Goal: Transaction & Acquisition: Purchase product/service

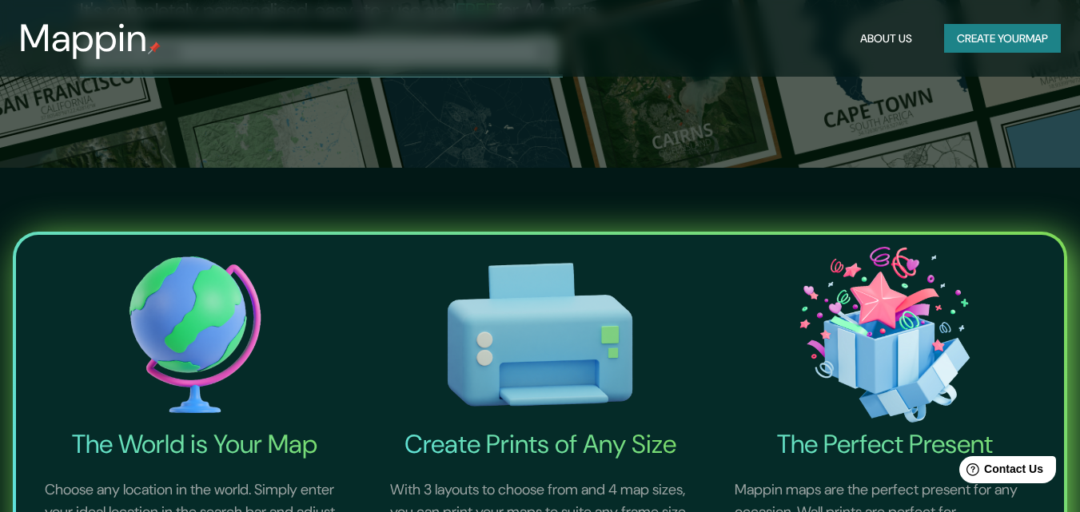
scroll to position [84, 0]
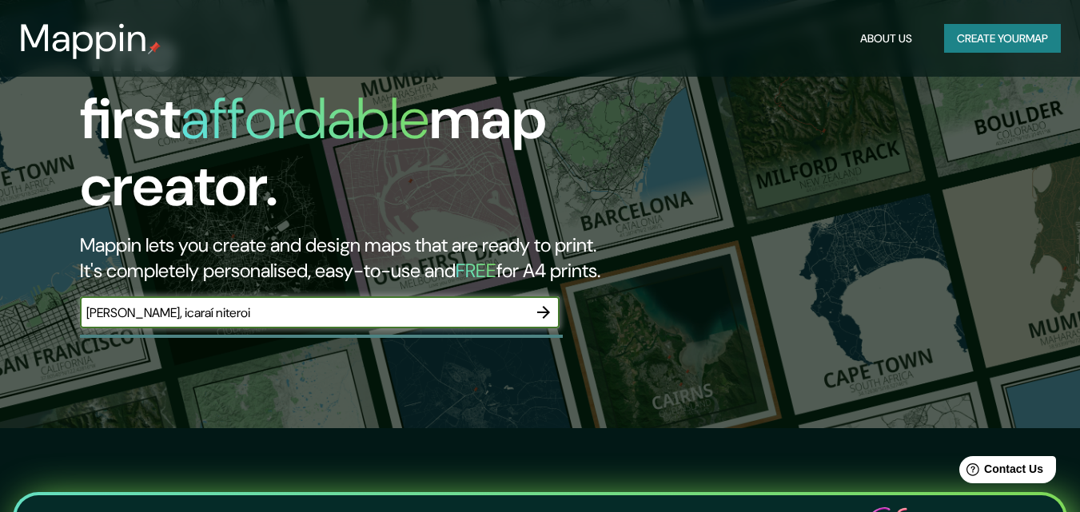
type input "[PERSON_NAME], icaraí niteroi"
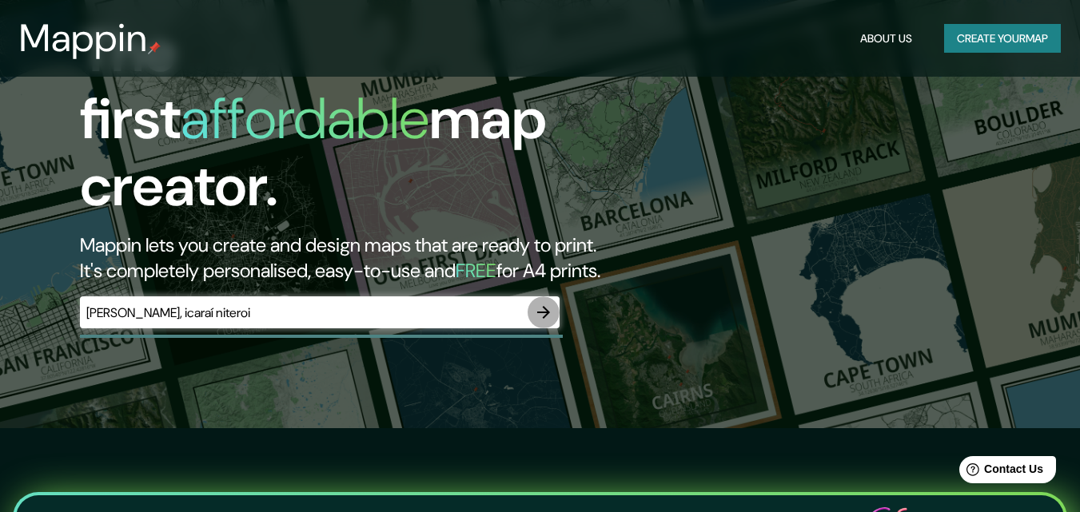
click at [531, 298] on button "button" at bounding box center [543, 313] width 32 height 32
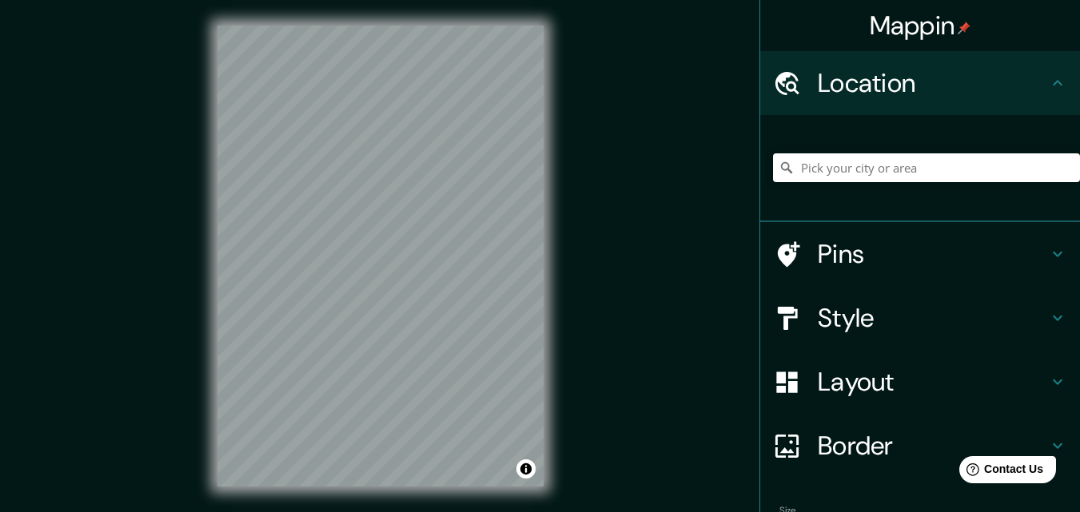
click at [599, 129] on div "Mappin Location Pins Style Layout Border Choose a border. Hint : you can make l…" at bounding box center [540, 269] width 1080 height 538
click at [894, 165] on input "Pick your city or area" at bounding box center [926, 167] width 307 height 29
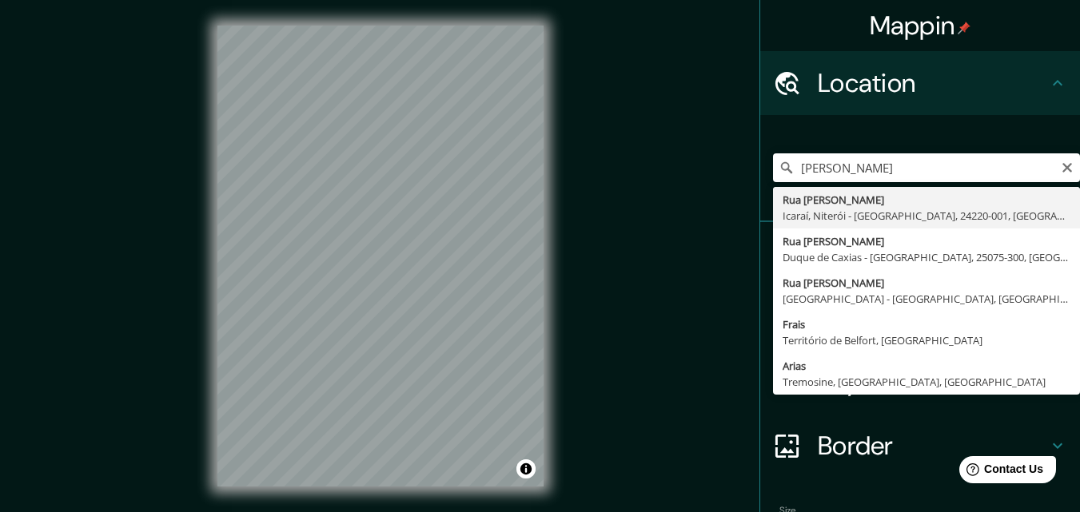
type input "Rua Miguel De Frias, Icaraí, Niterói - Rio de Janeiro, 24220-001, Brasil"
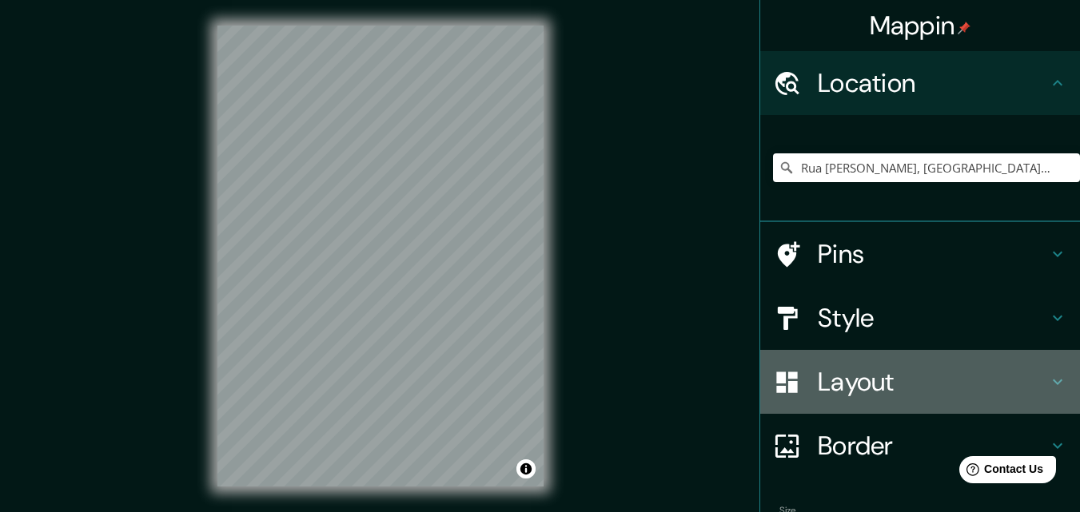
click at [839, 375] on h4 "Layout" at bounding box center [933, 382] width 230 height 32
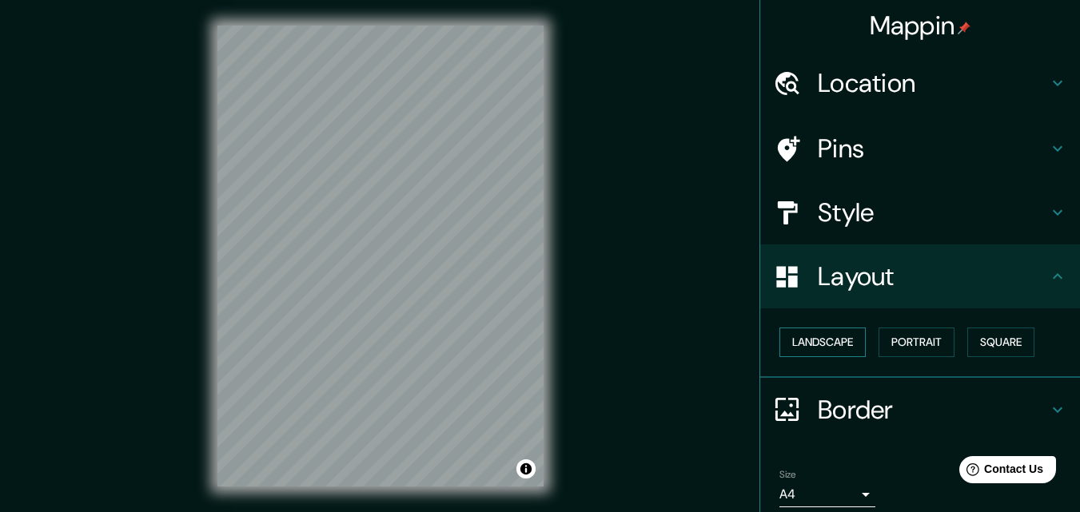
click at [832, 347] on button "Landscape" at bounding box center [822, 343] width 86 height 30
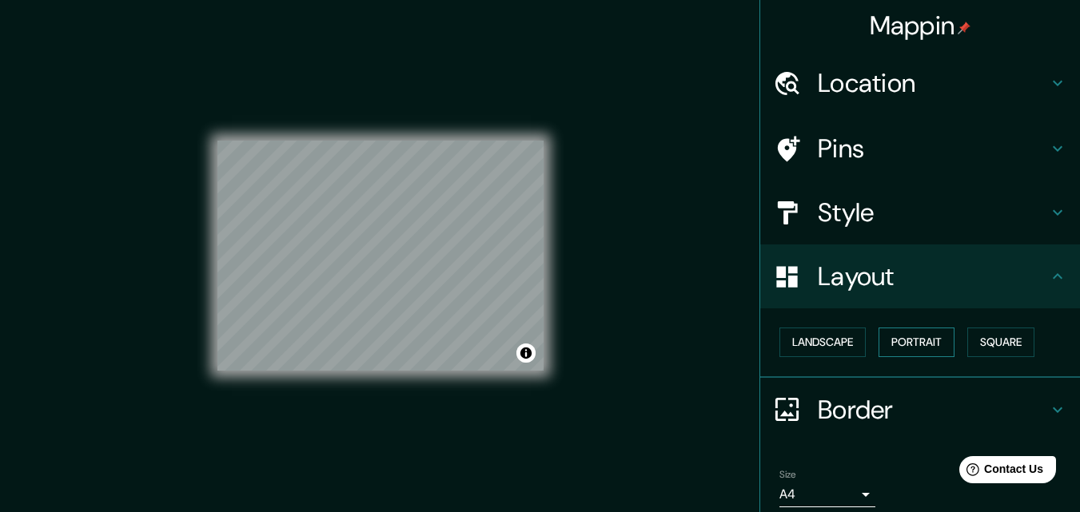
click at [907, 344] on button "Portrait" at bounding box center [916, 343] width 76 height 30
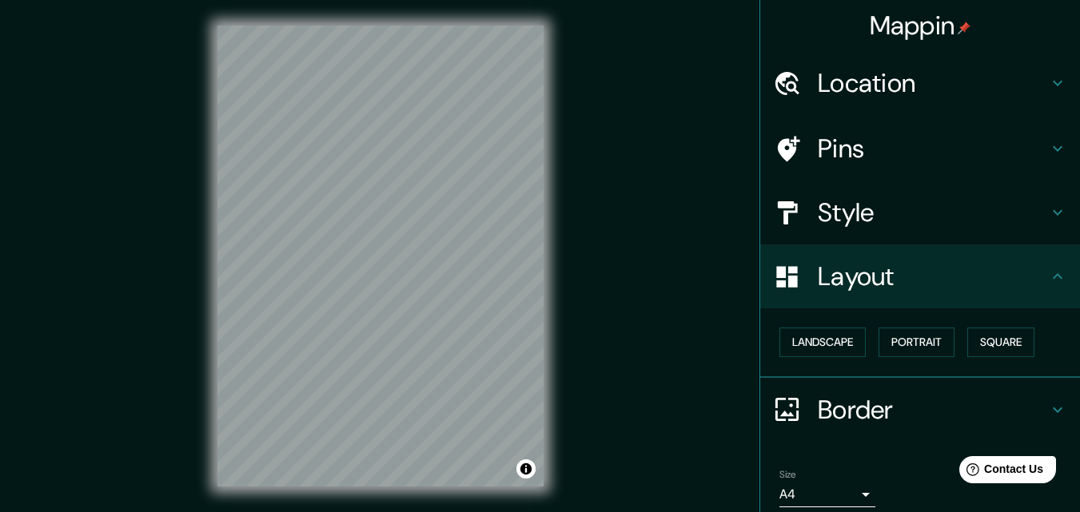
click at [851, 229] on div "Style" at bounding box center [920, 213] width 320 height 64
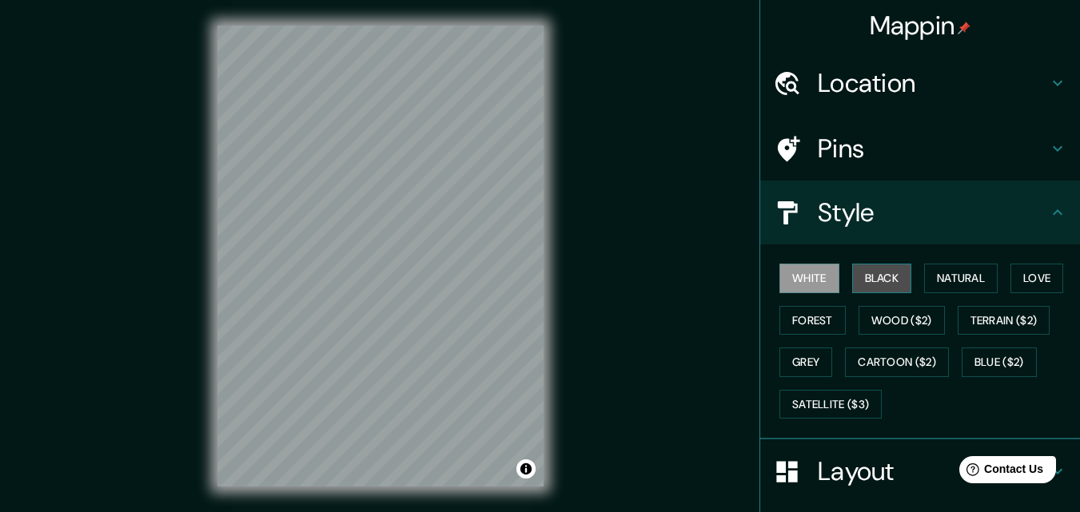
click at [854, 272] on button "Black" at bounding box center [882, 279] width 60 height 30
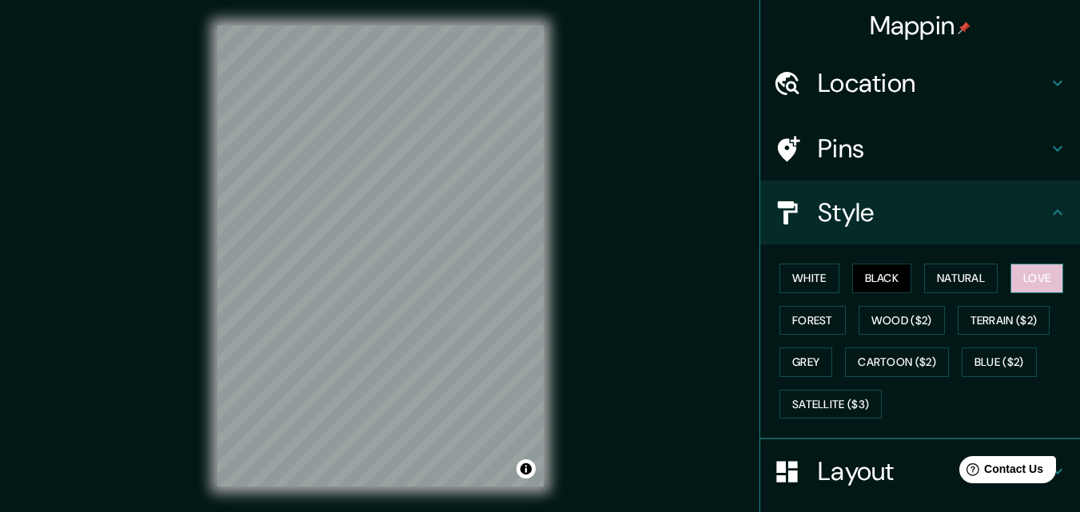
click at [1024, 271] on button "Love" at bounding box center [1036, 279] width 53 height 30
click at [790, 313] on button "Forest" at bounding box center [812, 321] width 66 height 30
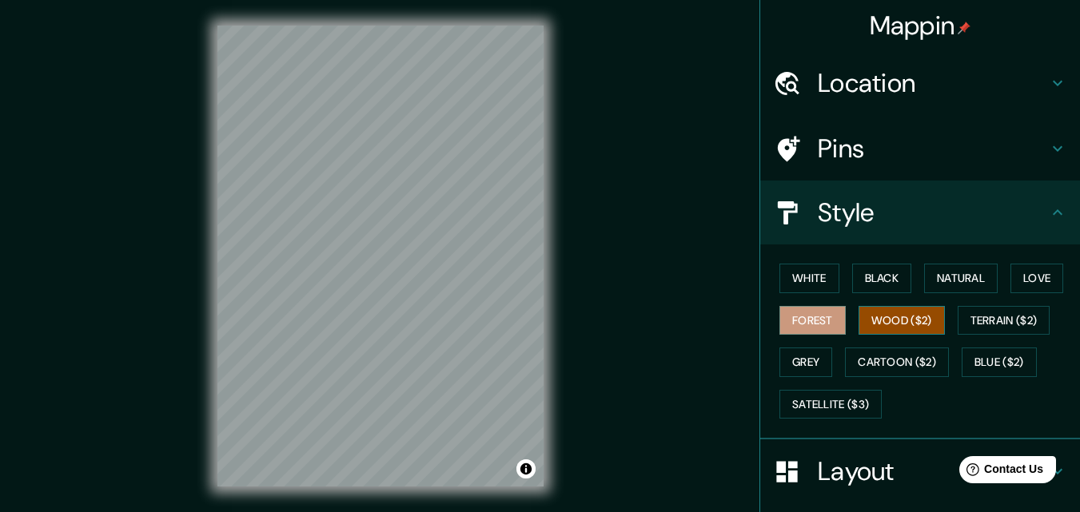
click at [895, 317] on button "Wood ($2)" at bounding box center [901, 321] width 86 height 30
click at [991, 318] on button "Terrain ($2)" at bounding box center [1003, 321] width 93 height 30
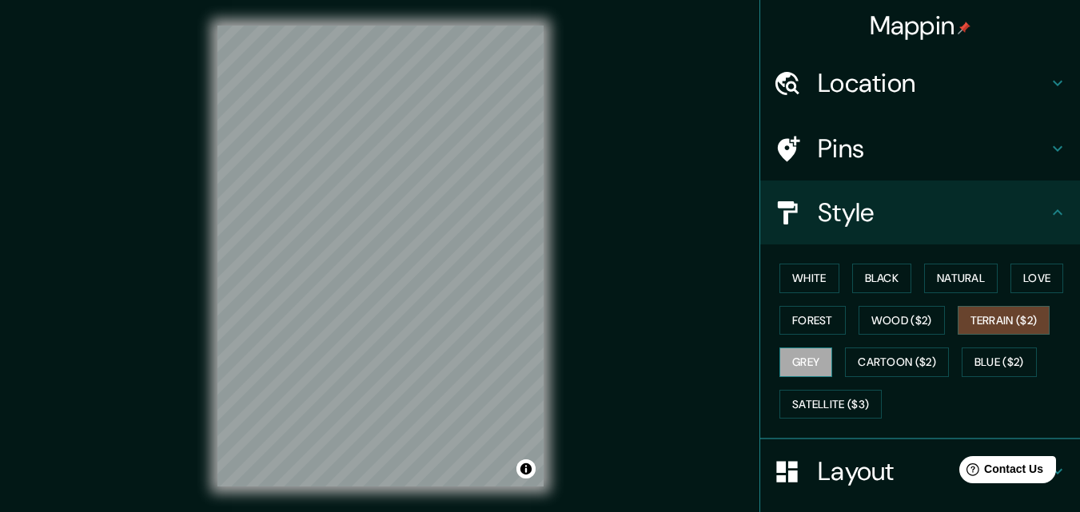
click at [796, 360] on button "Grey" at bounding box center [805, 363] width 53 height 30
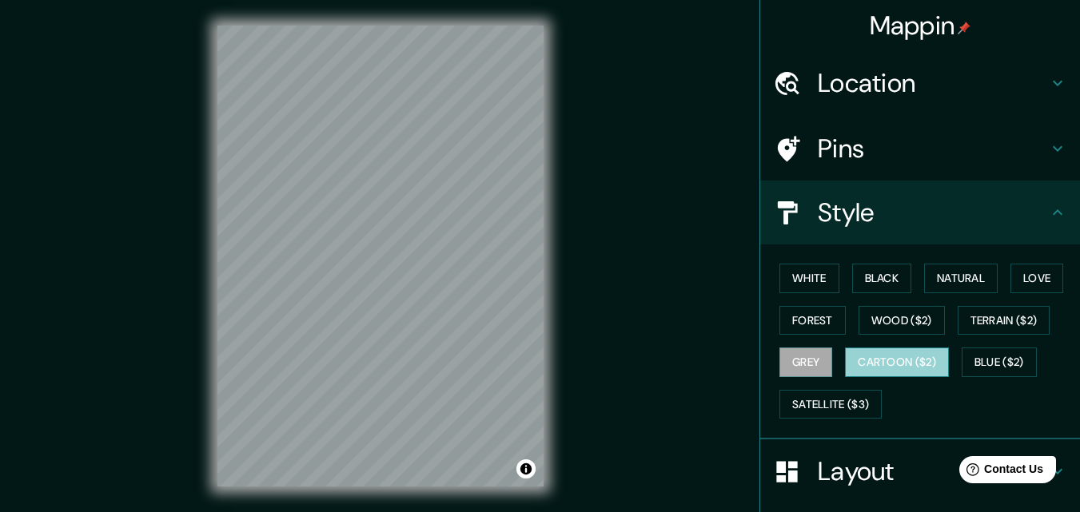
click at [879, 360] on button "Cartoon ($2)" at bounding box center [897, 363] width 104 height 30
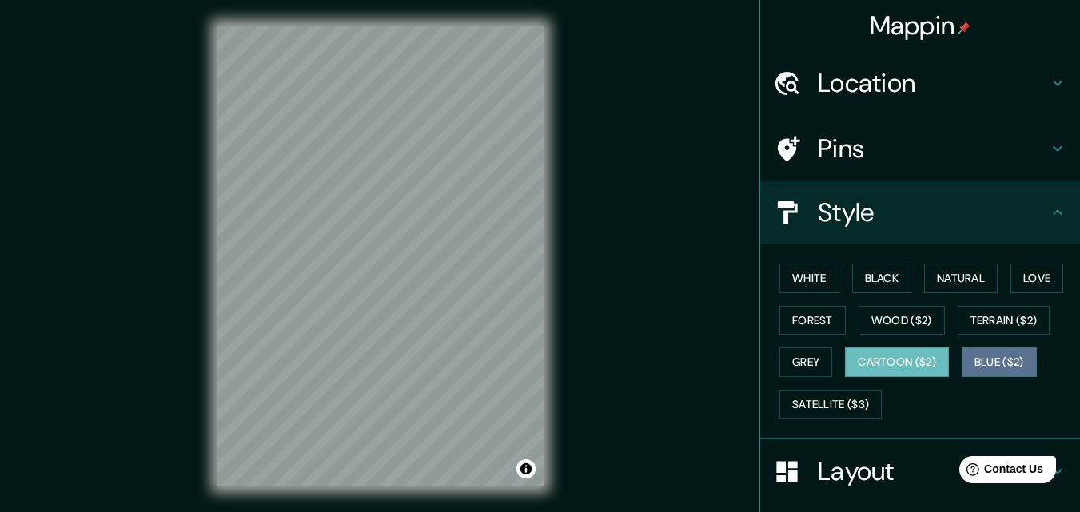
click at [971, 364] on button "Blue ($2)" at bounding box center [998, 363] width 75 height 30
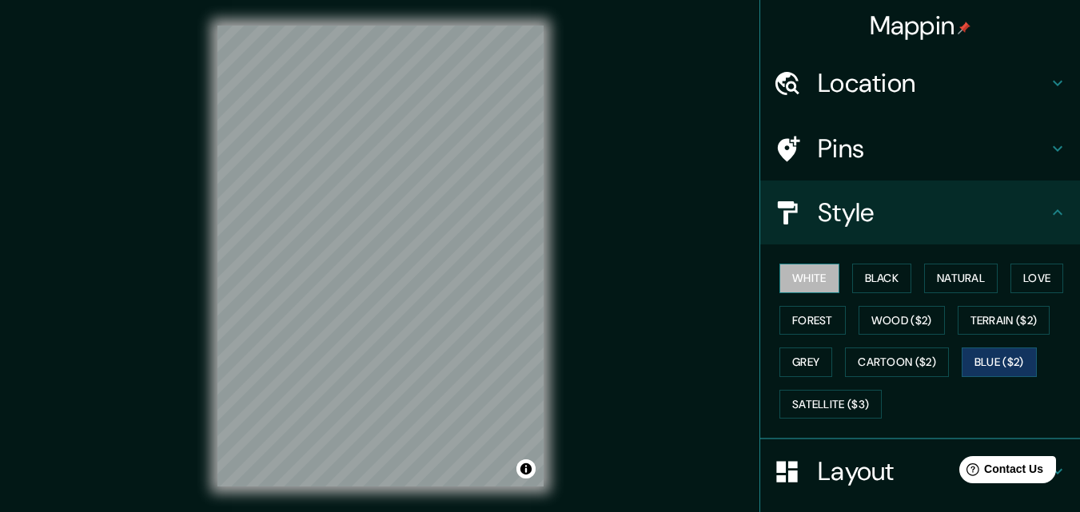
click at [808, 278] on button "White" at bounding box center [809, 279] width 60 height 30
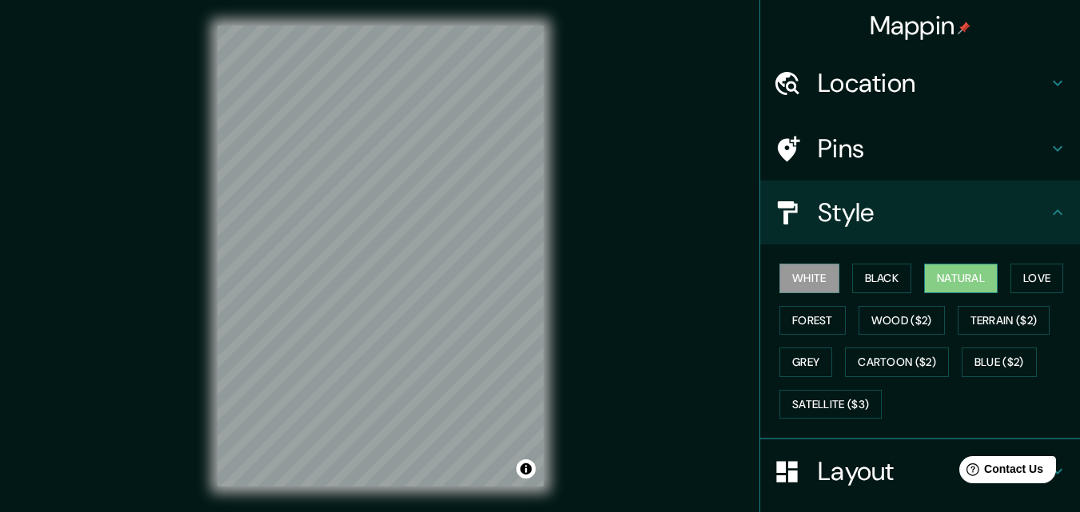
click at [924, 284] on button "Natural" at bounding box center [961, 279] width 74 height 30
click at [794, 316] on button "Forest" at bounding box center [812, 321] width 66 height 30
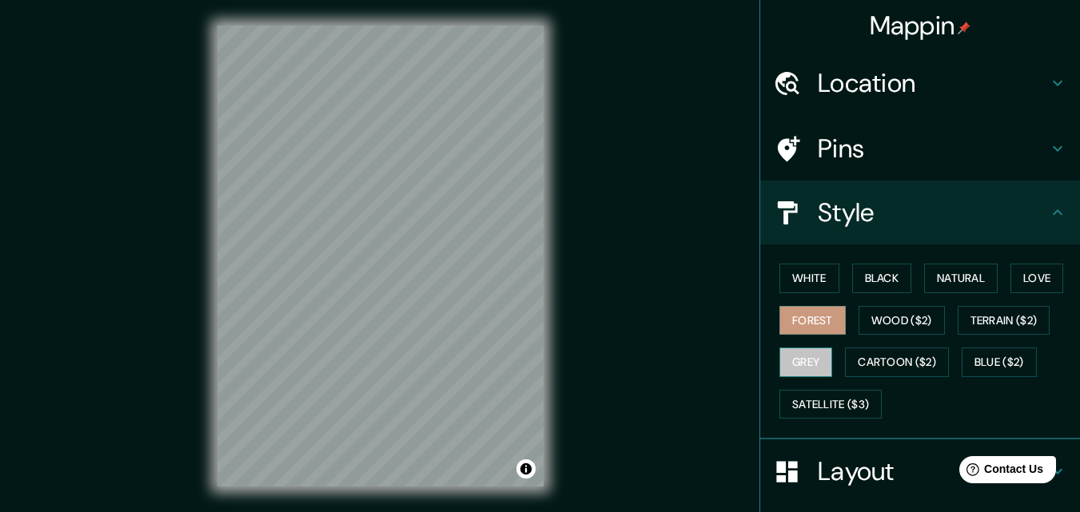
click at [779, 354] on button "Grey" at bounding box center [805, 363] width 53 height 30
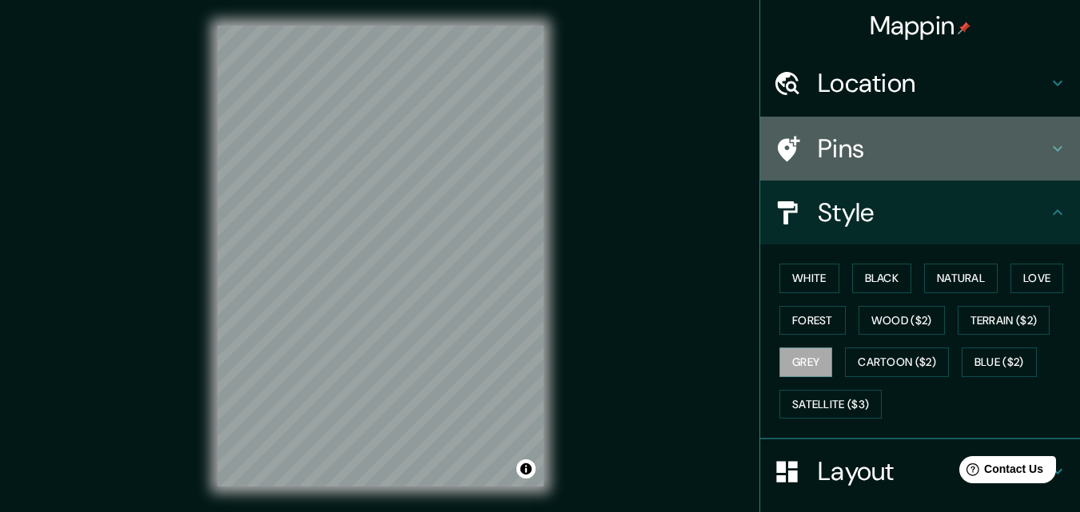
click at [850, 155] on h4 "Pins" at bounding box center [933, 149] width 230 height 32
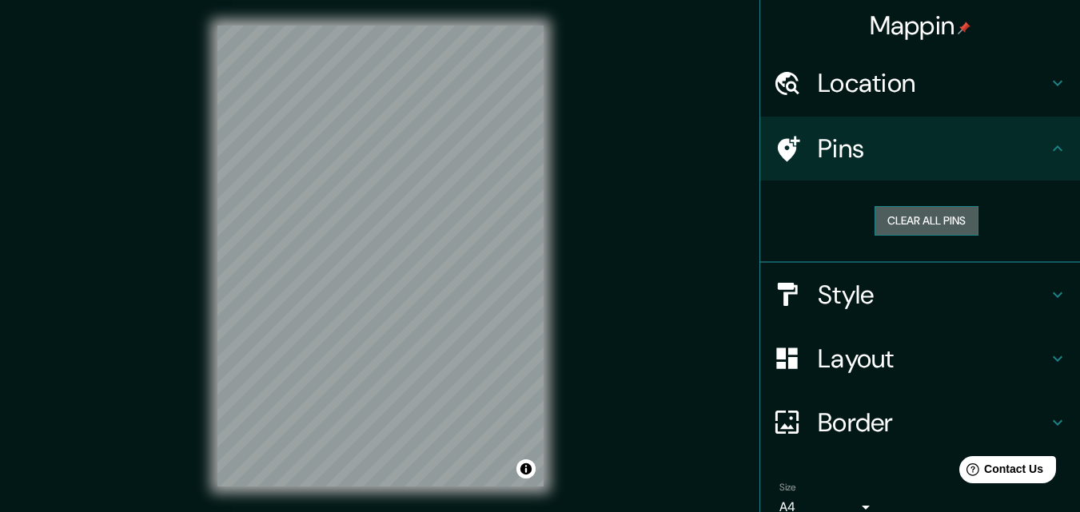
click at [918, 213] on button "Clear all pins" at bounding box center [926, 221] width 104 height 30
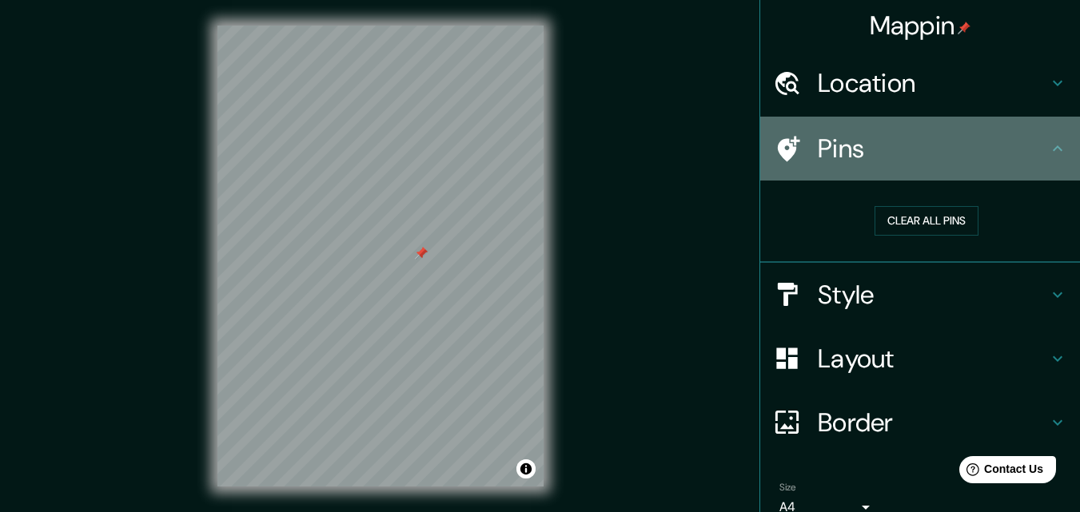
click at [1029, 170] on div "Pins" at bounding box center [920, 149] width 320 height 64
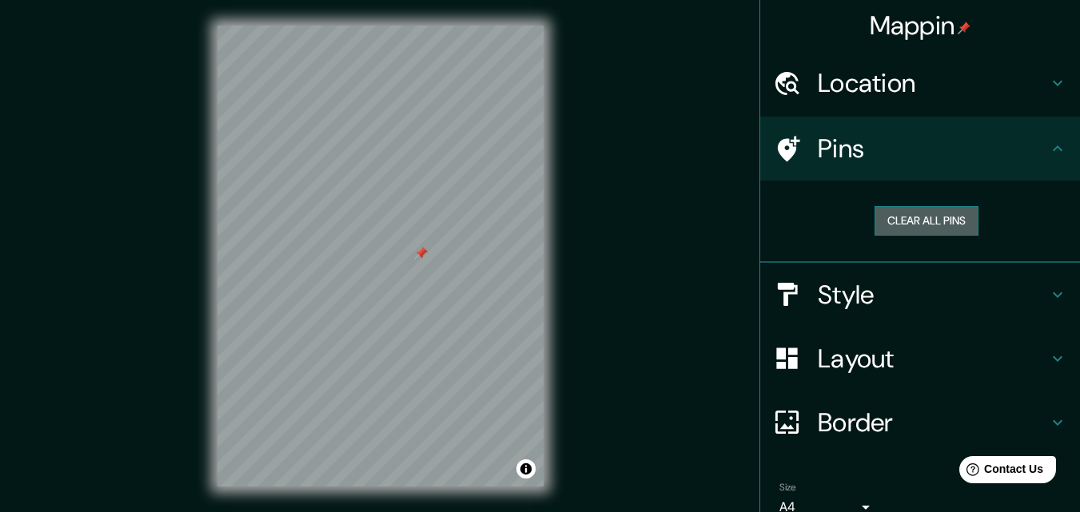
click at [886, 216] on button "Clear all pins" at bounding box center [926, 221] width 104 height 30
drag, startPoint x: 886, startPoint y: 216, endPoint x: 841, endPoint y: 192, distance: 50.8
click at [841, 192] on div "Clear all pins" at bounding box center [920, 222] width 320 height 82
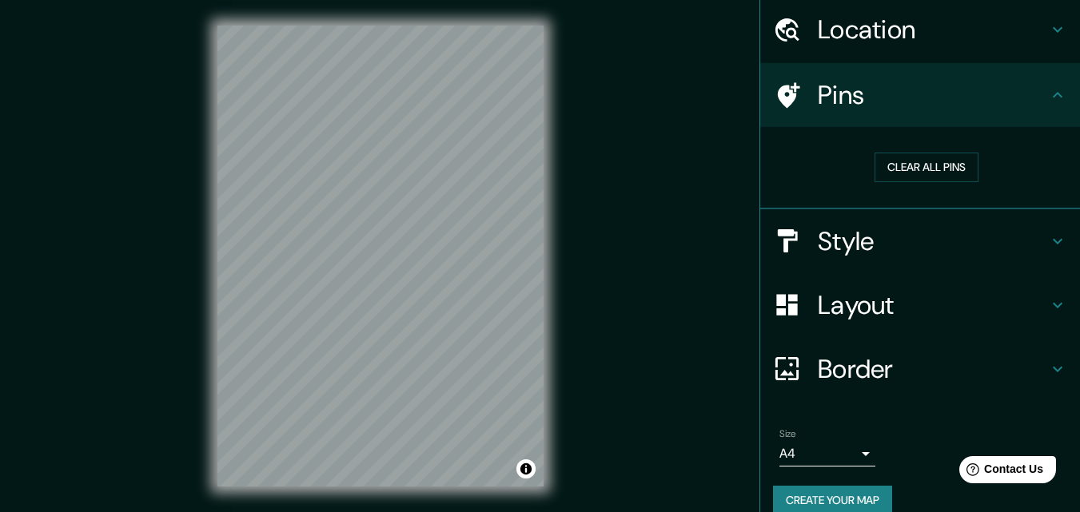
scroll to position [75, 0]
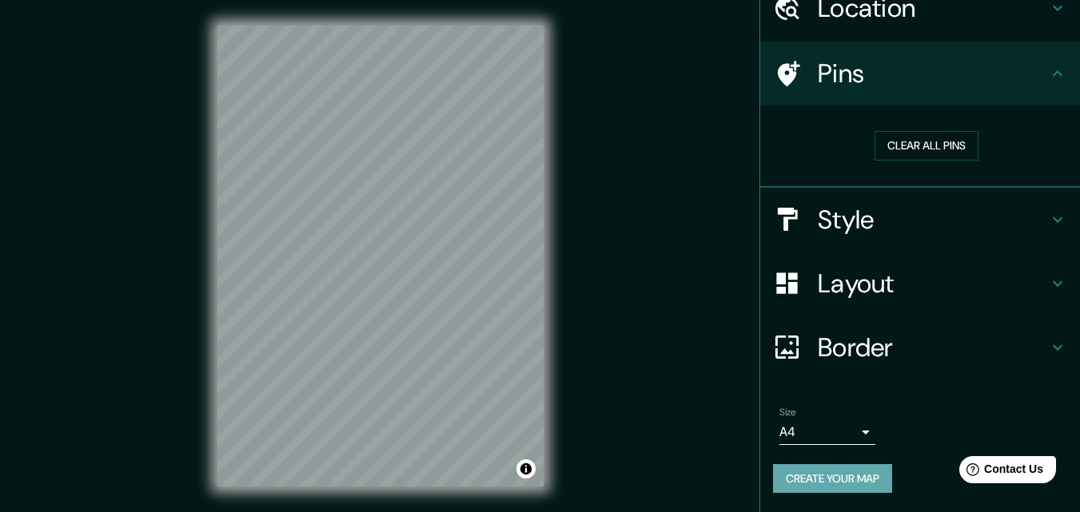
click at [846, 482] on button "Create your map" at bounding box center [832, 479] width 119 height 30
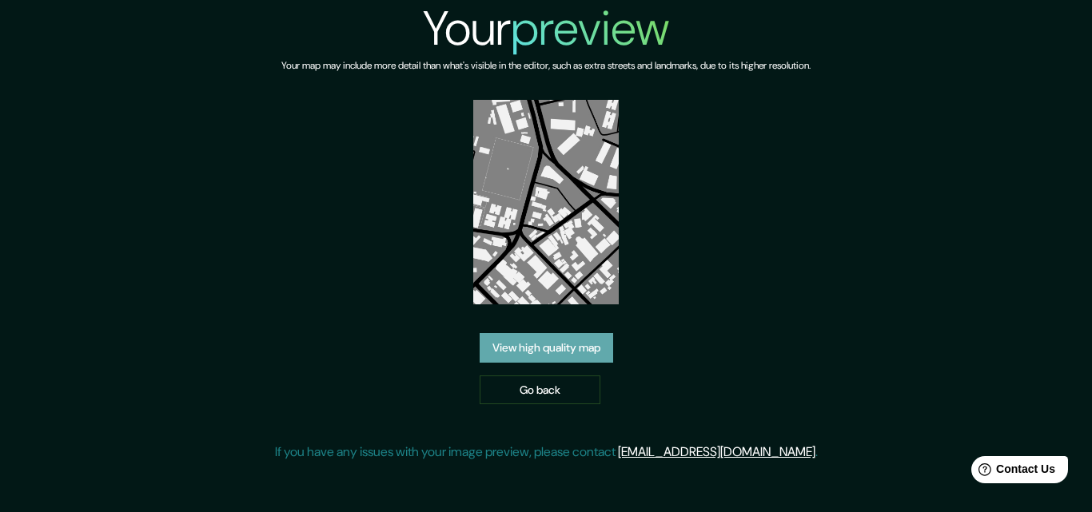
click at [551, 346] on link "View high quality map" at bounding box center [546, 348] width 133 height 30
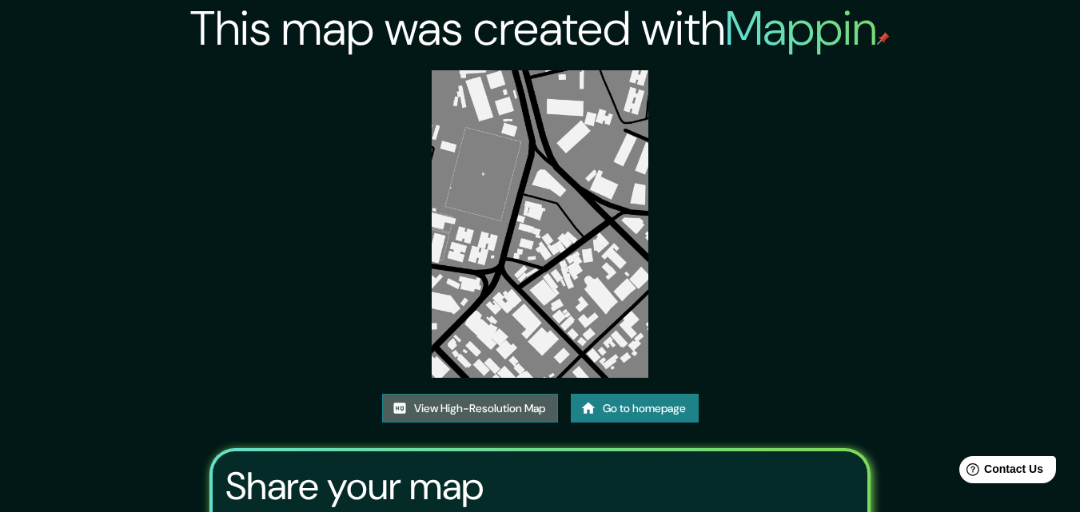
click at [516, 404] on link "View High-Resolution Map" at bounding box center [470, 409] width 176 height 30
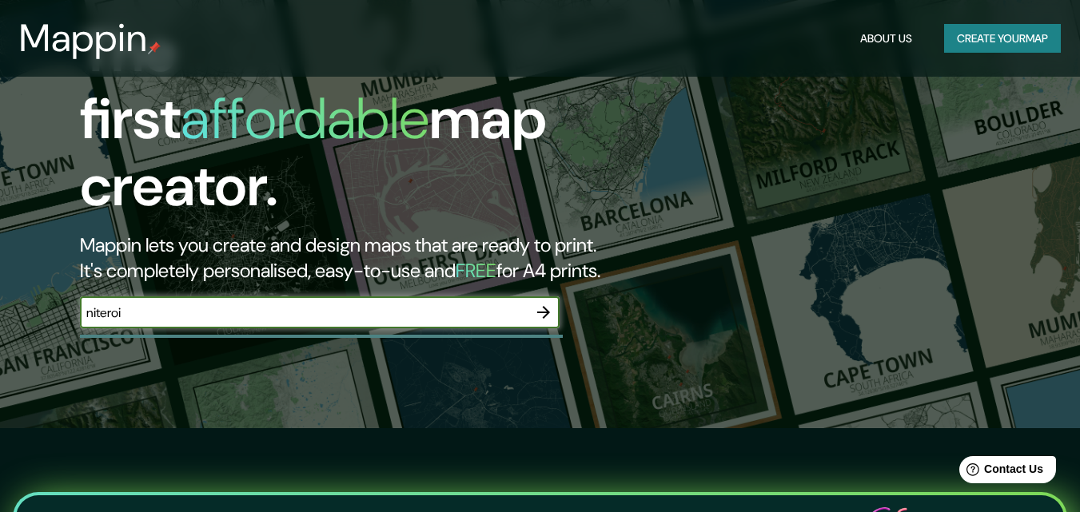
type input "niteroi"
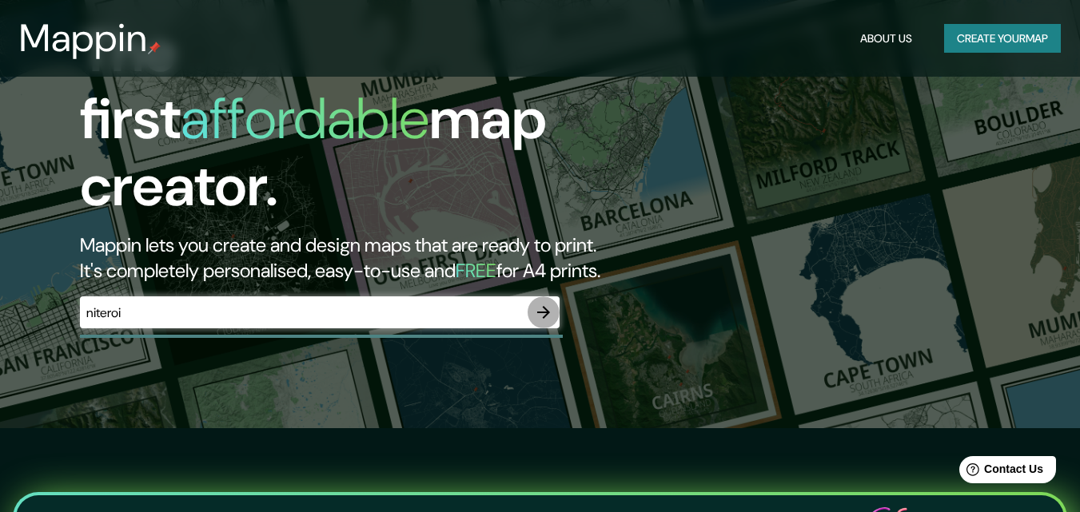
click at [547, 306] on icon "button" at bounding box center [543, 312] width 13 height 13
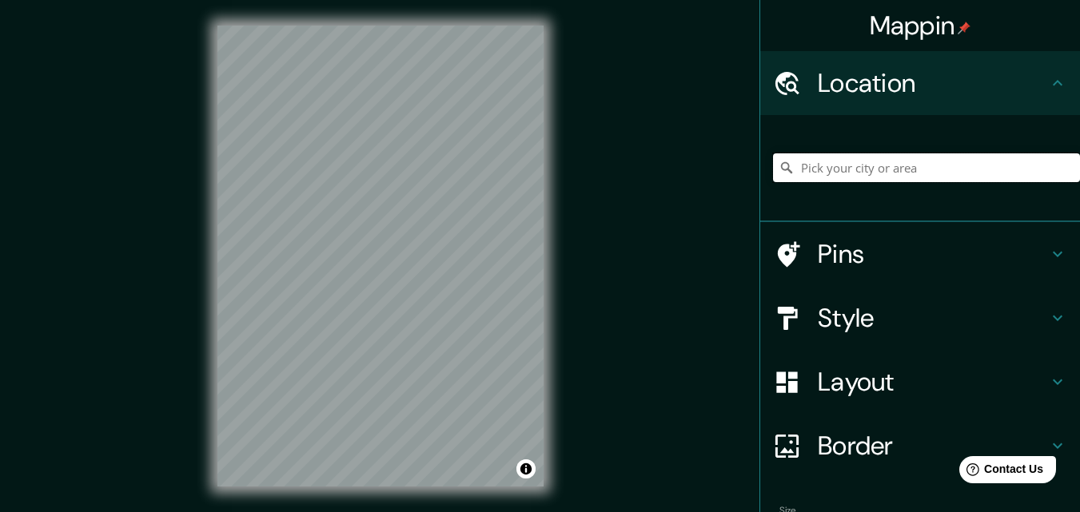
click at [809, 161] on input "Pick your city or area" at bounding box center [926, 167] width 307 height 29
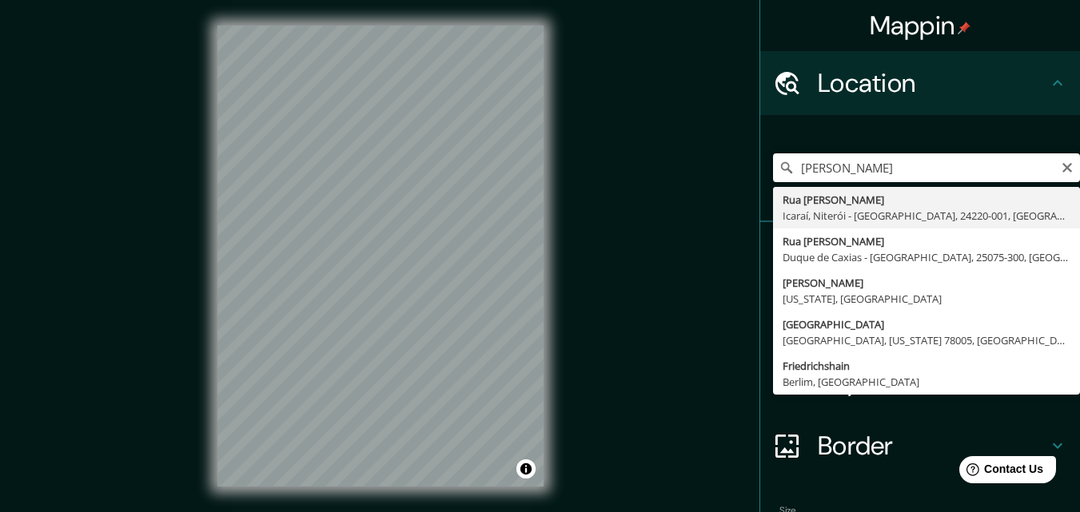
type input "Rua [PERSON_NAME], [GEOGRAPHIC_DATA], Niterói - [GEOGRAPHIC_DATA], 24220-001, […"
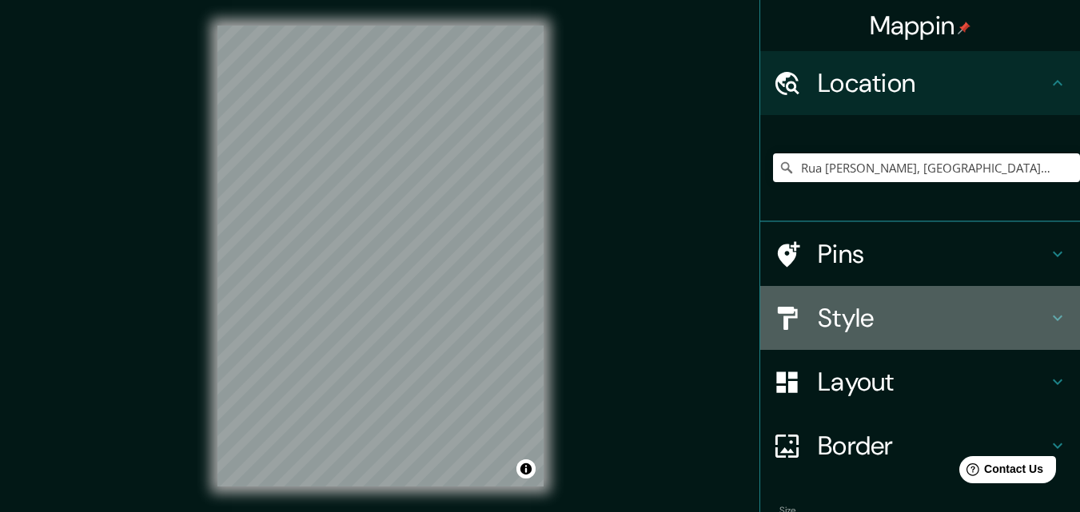
click at [818, 317] on h4 "Style" at bounding box center [933, 318] width 230 height 32
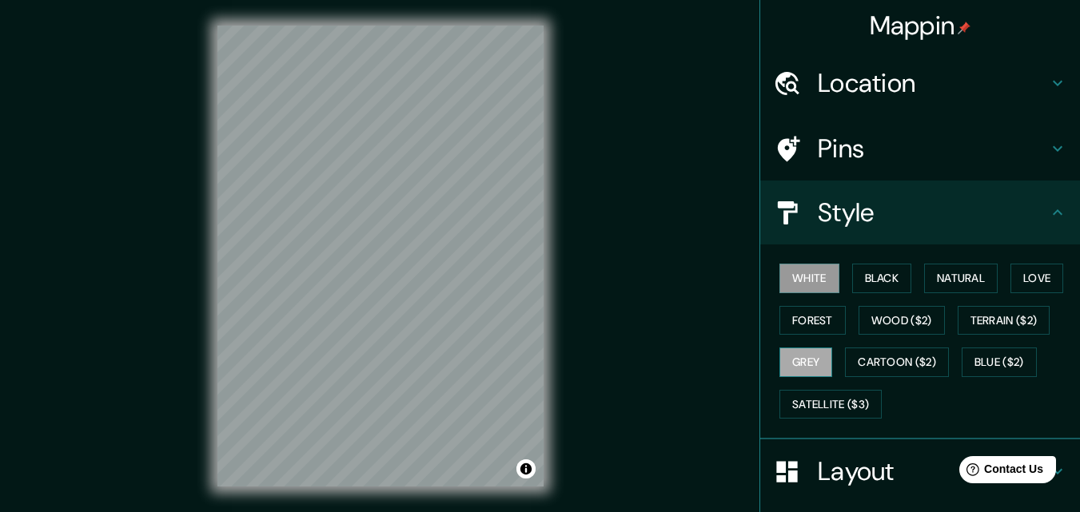
click at [786, 373] on button "Grey" at bounding box center [805, 363] width 53 height 30
click at [808, 323] on button "Forest" at bounding box center [812, 321] width 66 height 30
click at [790, 362] on button "Grey" at bounding box center [805, 363] width 53 height 30
click at [811, 305] on div "White Black Natural Love Forest Wood ($2) Terrain ($2) Grey Cartoon ($2) Blue (…" at bounding box center [926, 341] width 307 height 168
click at [804, 317] on button "Forest" at bounding box center [812, 321] width 66 height 30
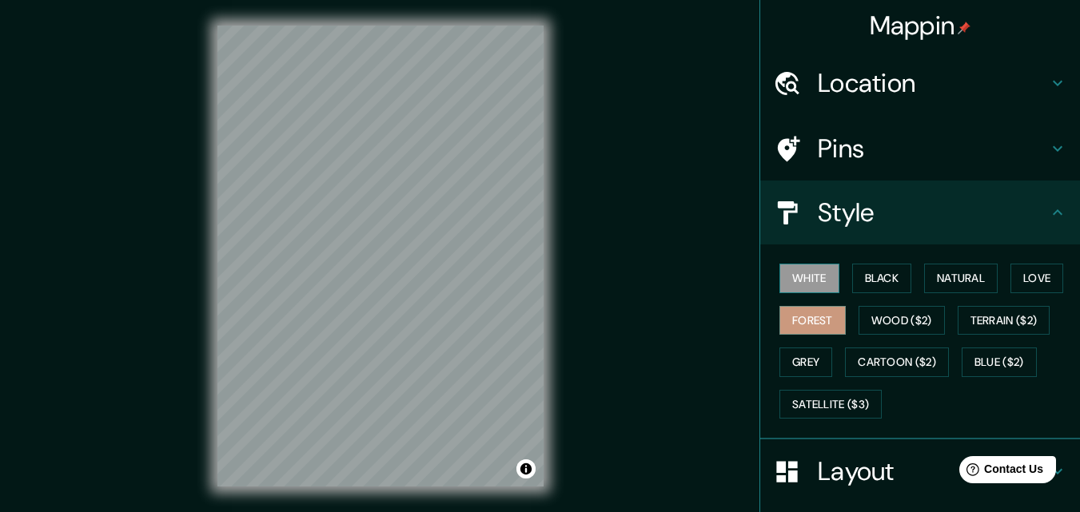
click at [791, 288] on button "White" at bounding box center [809, 279] width 60 height 30
click at [792, 350] on button "Grey" at bounding box center [805, 363] width 53 height 30
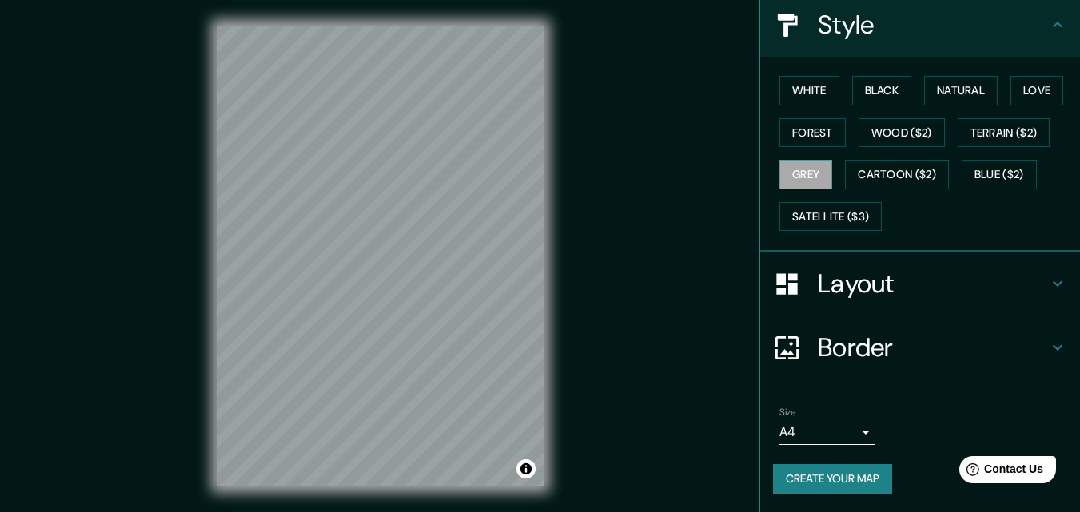
scroll to position [189, 0]
click at [823, 472] on button "Create your map" at bounding box center [832, 479] width 119 height 30
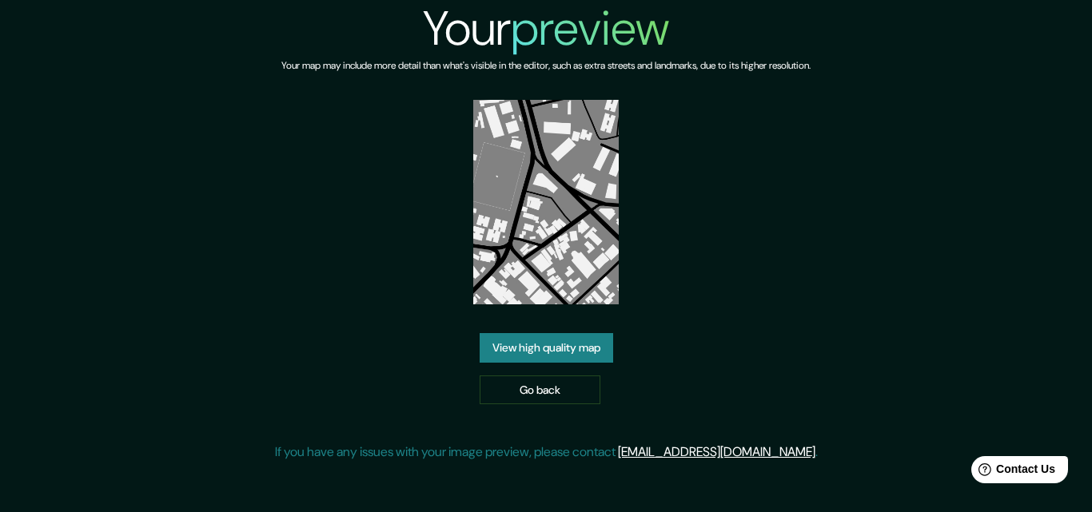
click at [512, 345] on link "View high quality map" at bounding box center [546, 348] width 133 height 30
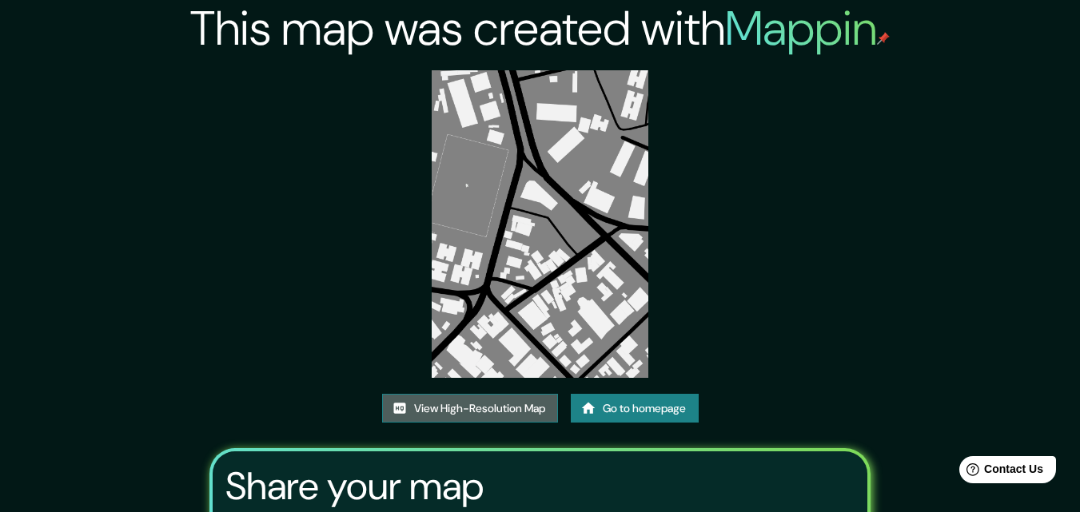
click at [459, 409] on link "View High-Resolution Map" at bounding box center [470, 409] width 176 height 30
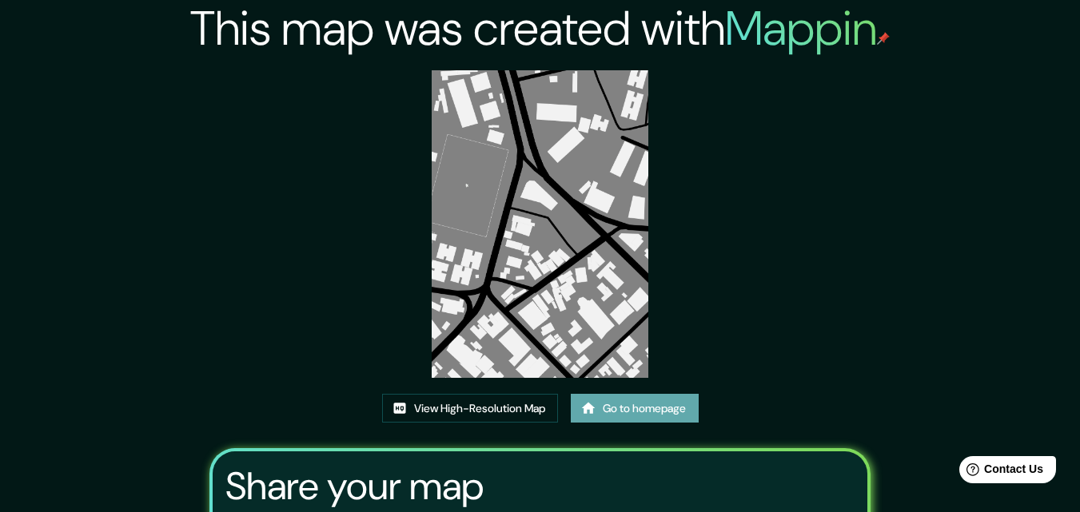
click at [638, 416] on link "Go to homepage" at bounding box center [635, 409] width 128 height 30
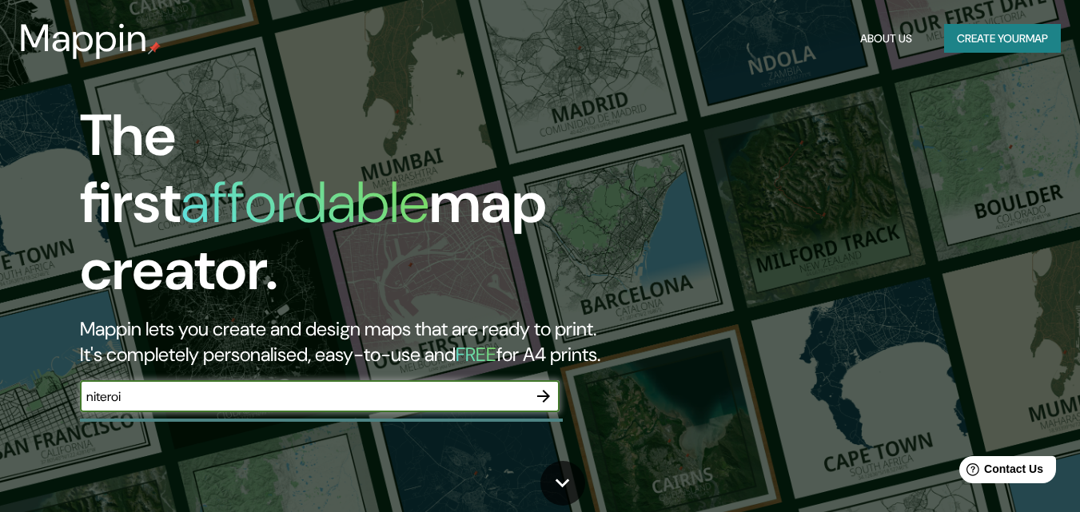
type input "niteroi"
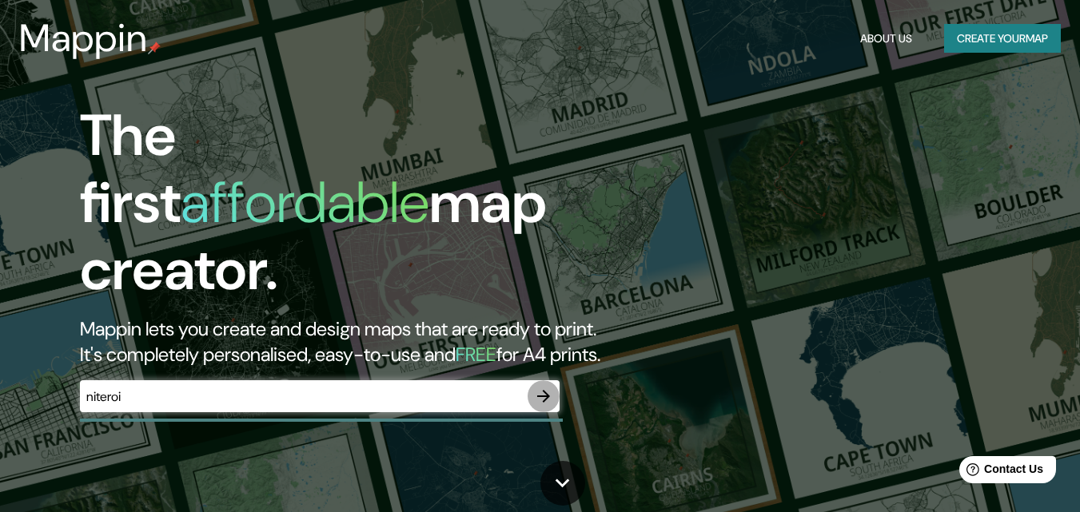
click at [548, 387] on icon "button" at bounding box center [543, 396] width 19 height 19
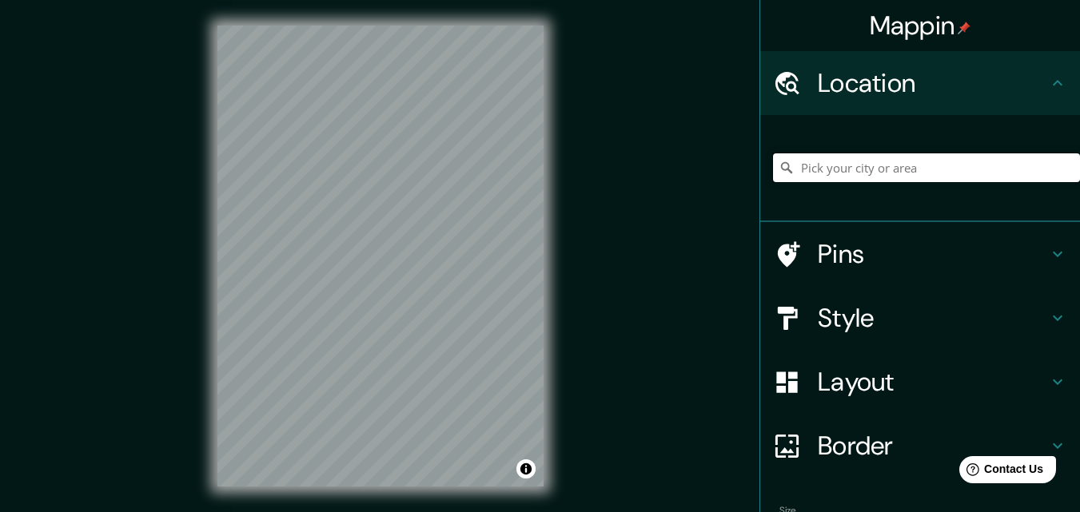
click at [856, 167] on input "Pick your city or area" at bounding box center [926, 167] width 307 height 29
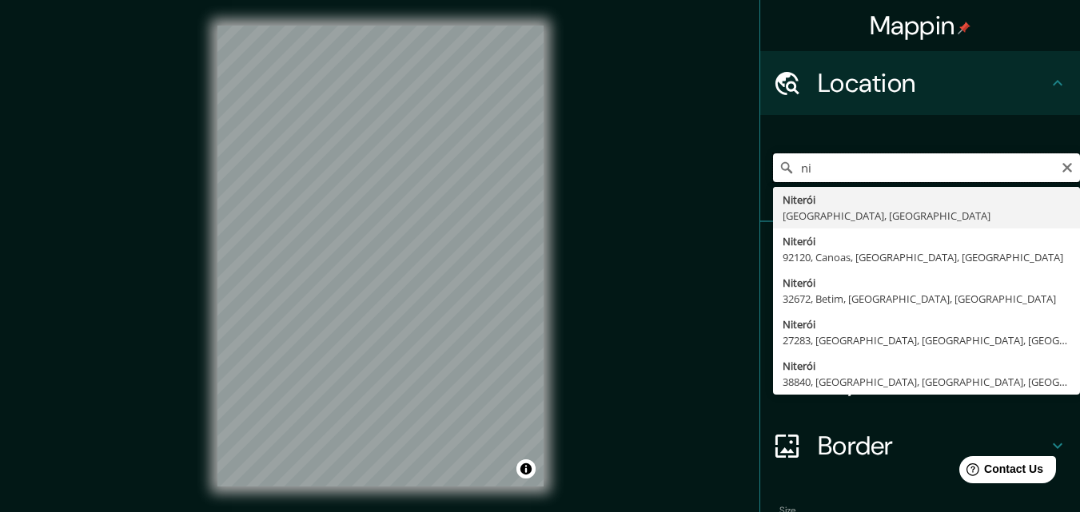
type input "n"
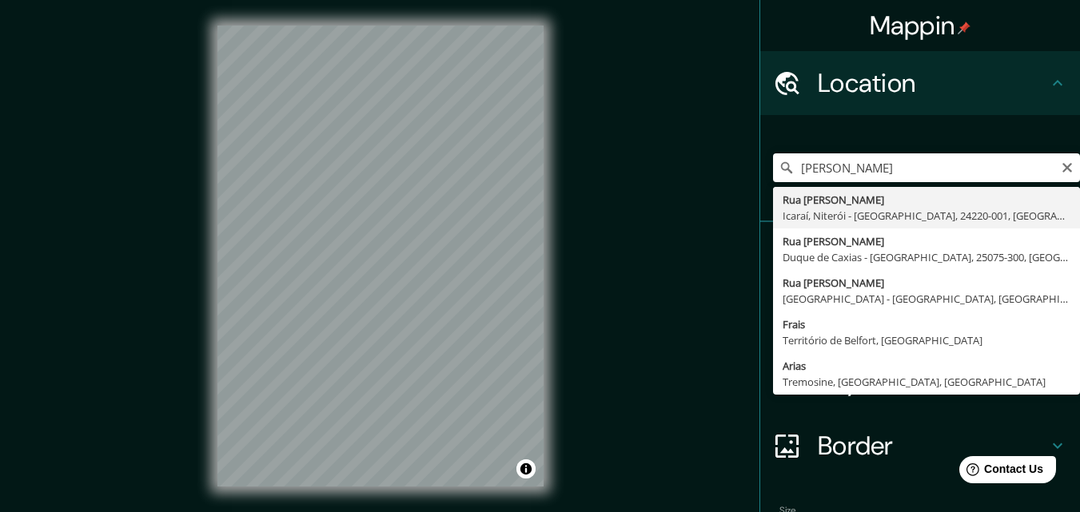
type input "Rua Miguel De Frias, Icaraí, Niterói - Rio de Janeiro, 24220-001, Brasil"
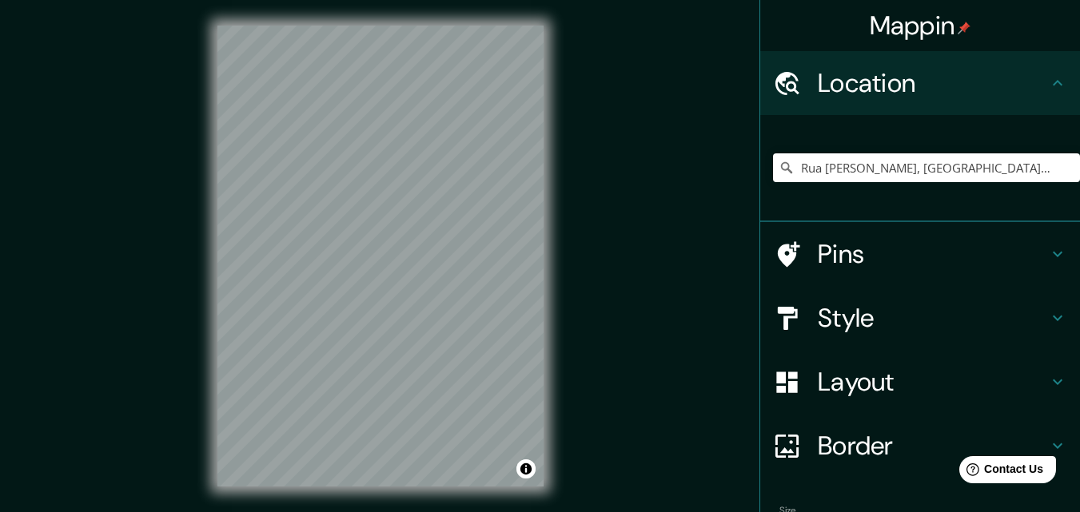
click at [822, 329] on h4 "Style" at bounding box center [933, 318] width 230 height 32
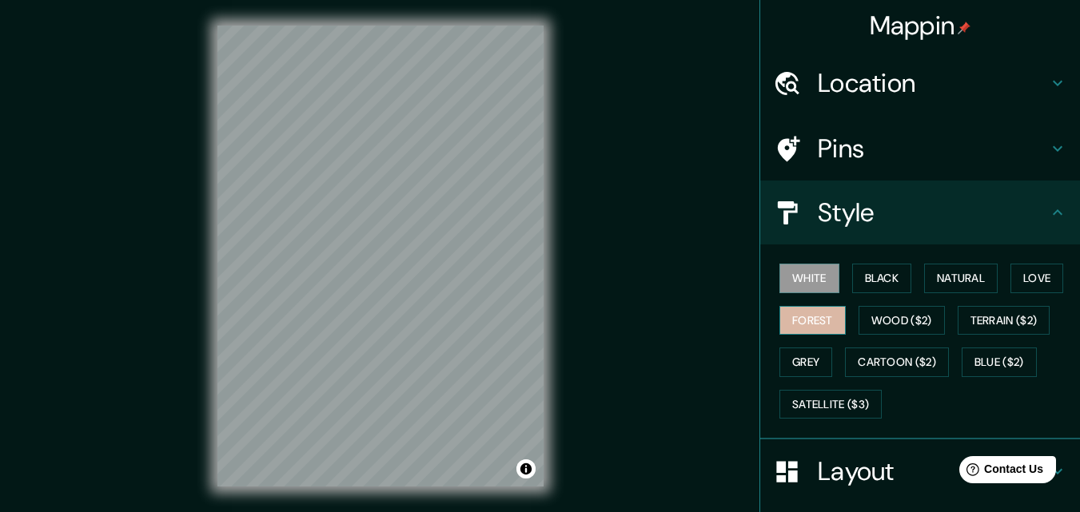
click at [812, 328] on button "Forest" at bounding box center [812, 321] width 66 height 30
click at [802, 352] on button "Grey" at bounding box center [805, 363] width 53 height 30
click at [806, 306] on button "Forest" at bounding box center [812, 321] width 66 height 30
click at [1038, 281] on button "Love" at bounding box center [1036, 279] width 53 height 30
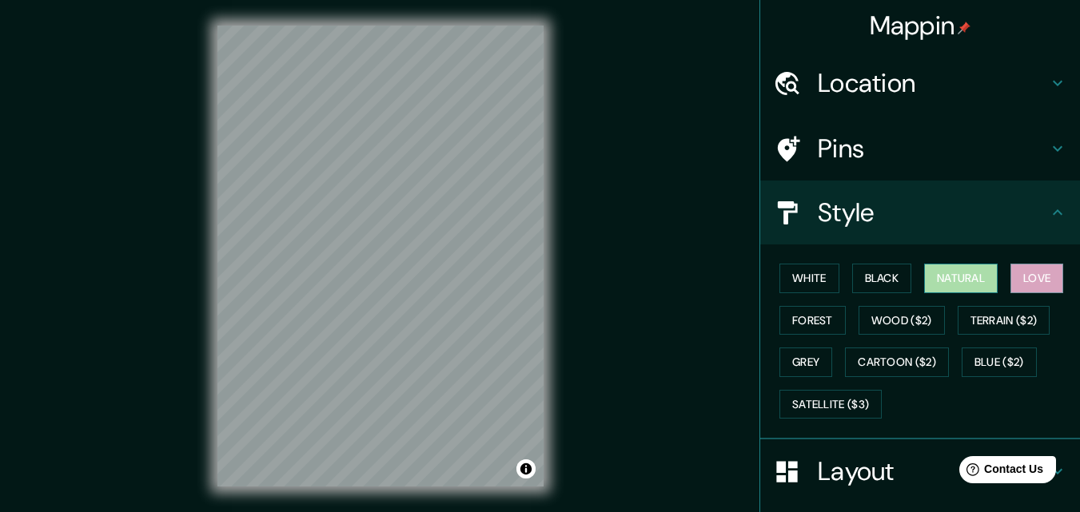
click at [971, 288] on button "Natural" at bounding box center [961, 279] width 74 height 30
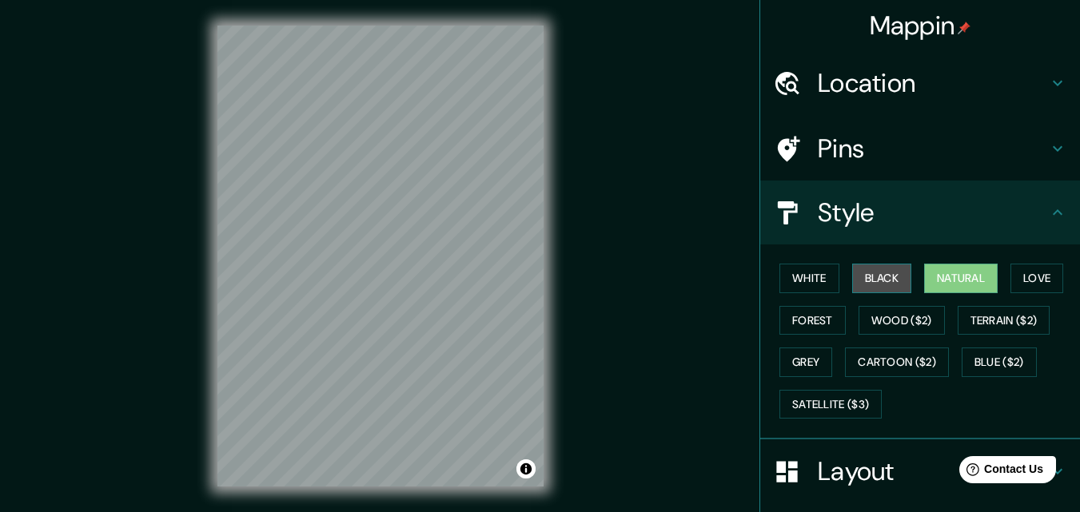
click at [866, 275] on button "Black" at bounding box center [882, 279] width 60 height 30
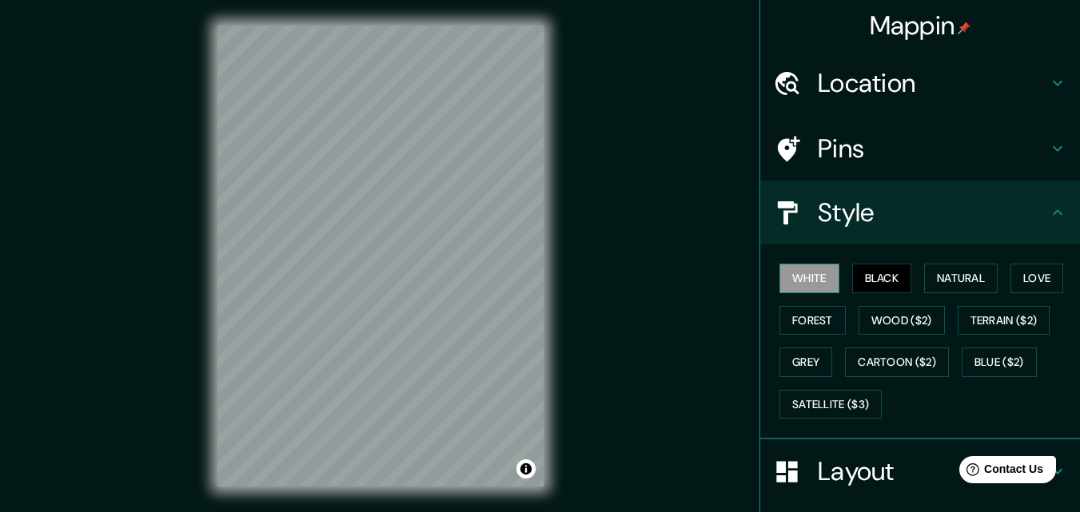
click at [807, 276] on button "White" at bounding box center [809, 279] width 60 height 30
click at [799, 329] on button "Forest" at bounding box center [812, 321] width 66 height 30
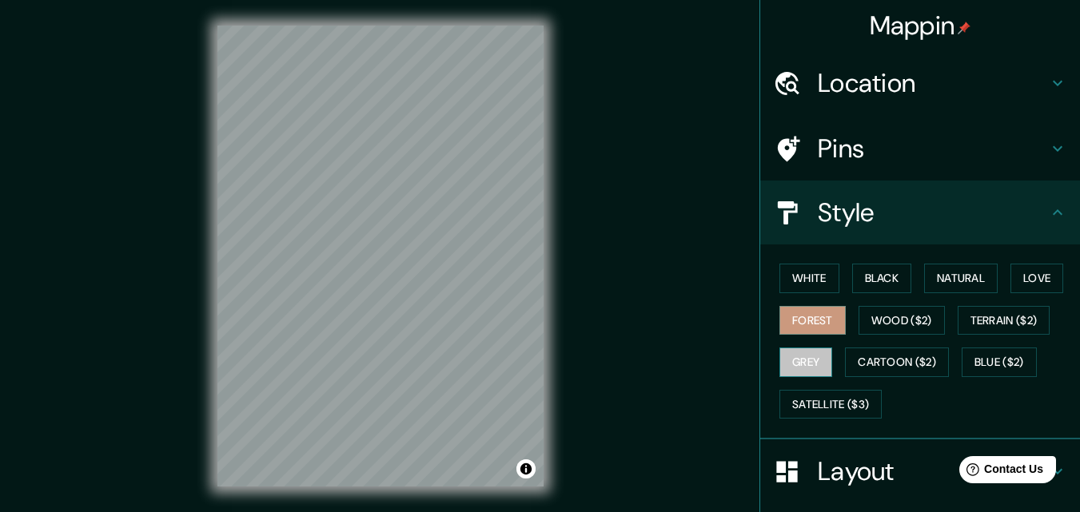
click at [794, 367] on button "Grey" at bounding box center [805, 363] width 53 height 30
click at [804, 324] on button "Forest" at bounding box center [812, 321] width 66 height 30
click at [523, 467] on button "Toggle attribution" at bounding box center [525, 469] width 19 height 19
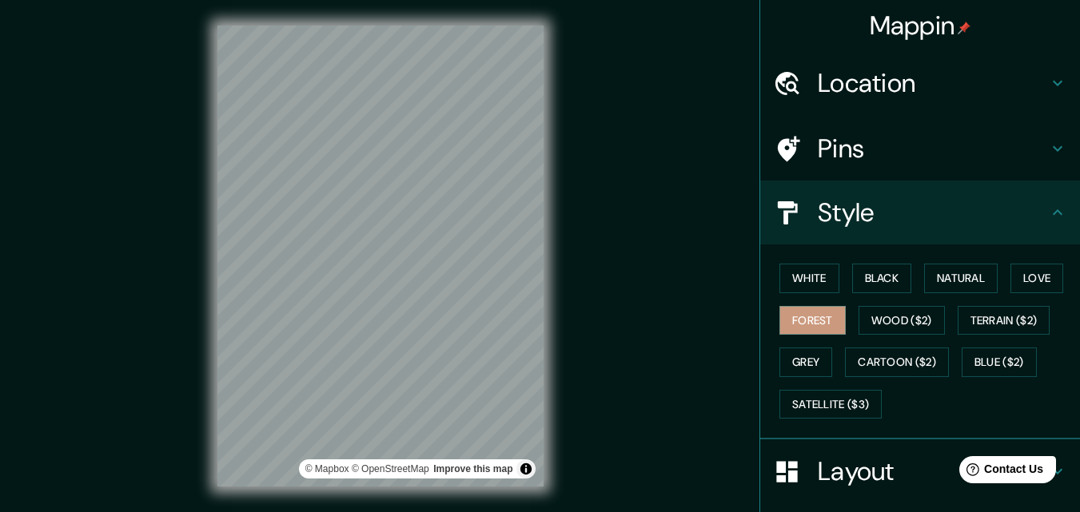
click at [615, 409] on div "Mappin Location Rua Miguel De Frias, Icaraí, Niterói - Rio de Janeiro, 24220-00…" at bounding box center [540, 269] width 1080 height 538
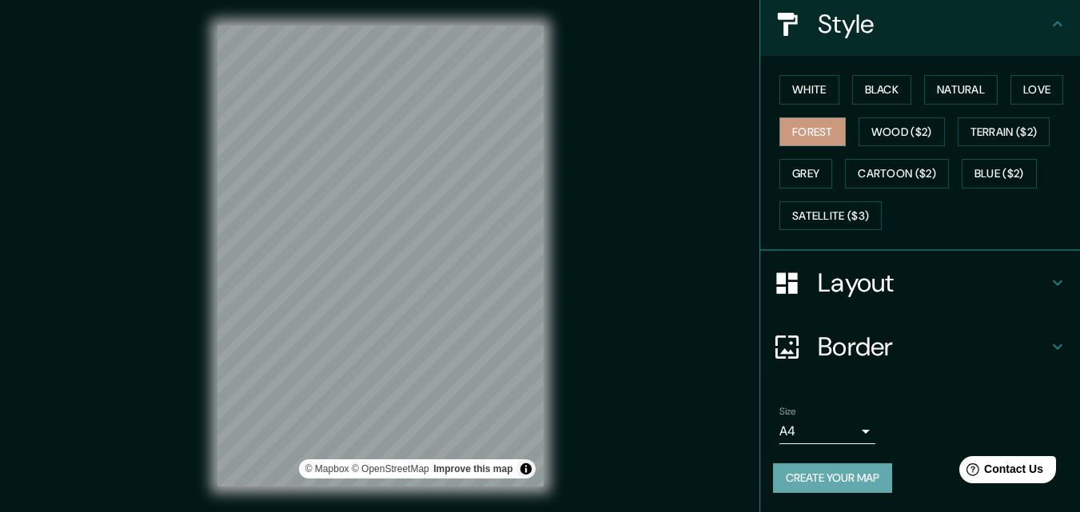
click at [803, 479] on button "Create your map" at bounding box center [832, 479] width 119 height 30
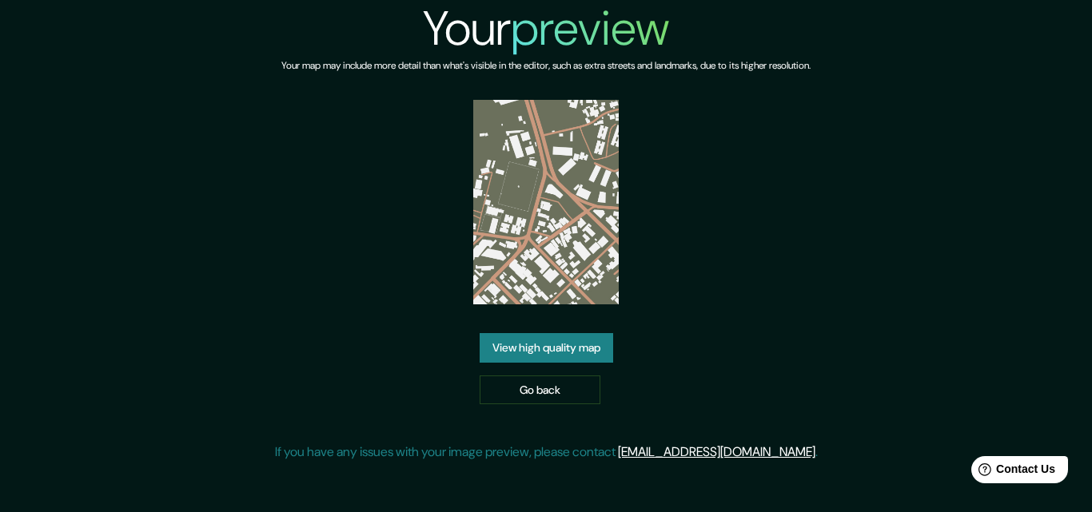
click at [528, 349] on link "View high quality map" at bounding box center [546, 348] width 133 height 30
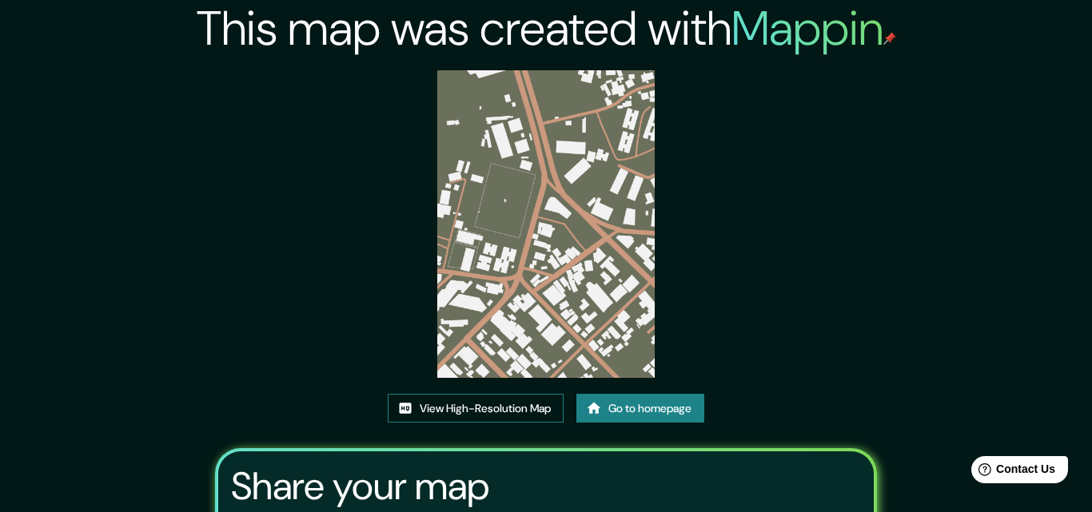
click at [506, 394] on link "View High-Resolution Map" at bounding box center [476, 409] width 176 height 30
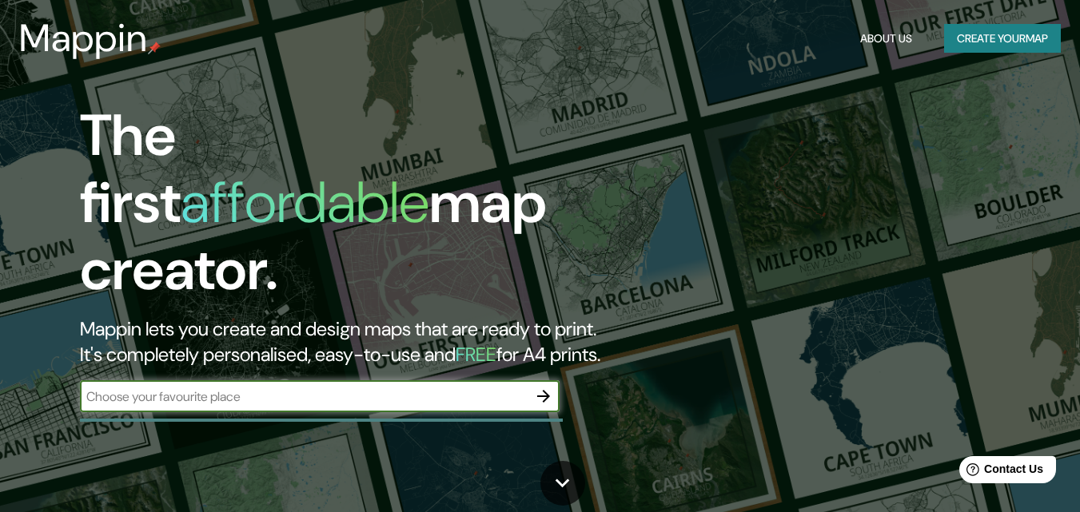
click at [342, 388] on input "text" at bounding box center [304, 397] width 448 height 18
type input "aaaaaa"
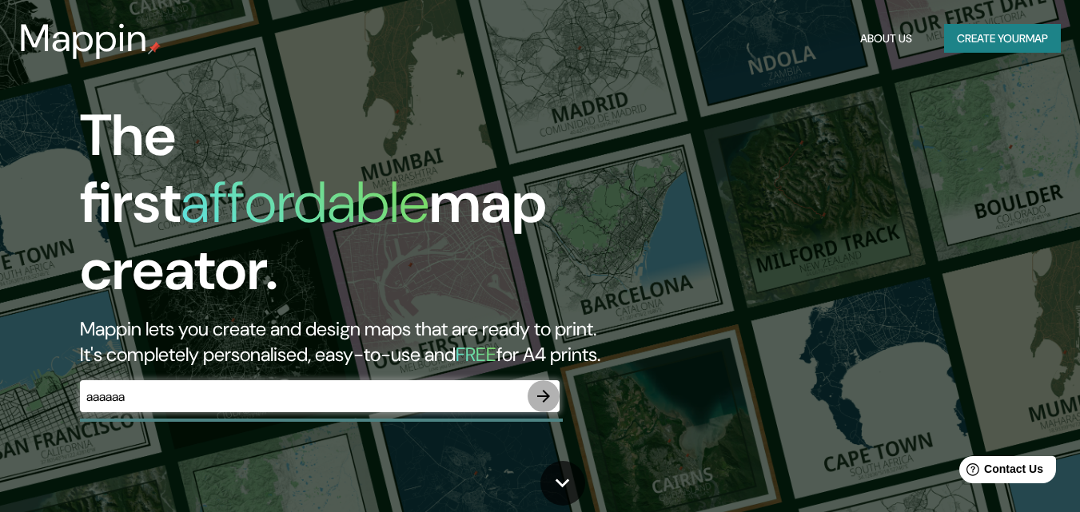
click at [547, 387] on icon "button" at bounding box center [543, 396] width 19 height 19
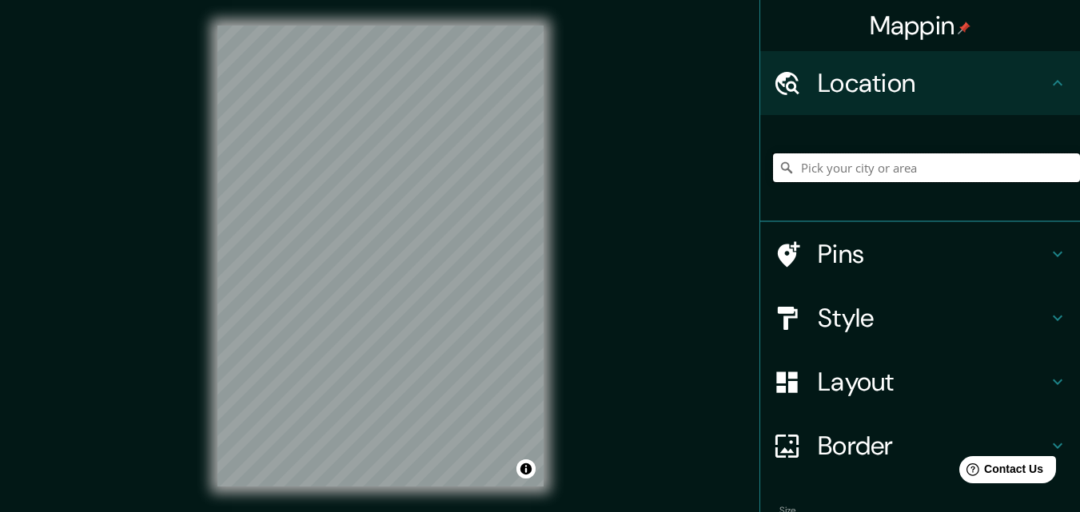
click at [806, 174] on input "Pick your city or area" at bounding box center [926, 167] width 307 height 29
type input "Rua [PERSON_NAME], [GEOGRAPHIC_DATA], Niterói - [GEOGRAPHIC_DATA], 24220-001, […"
click at [827, 314] on h4 "Style" at bounding box center [933, 318] width 230 height 32
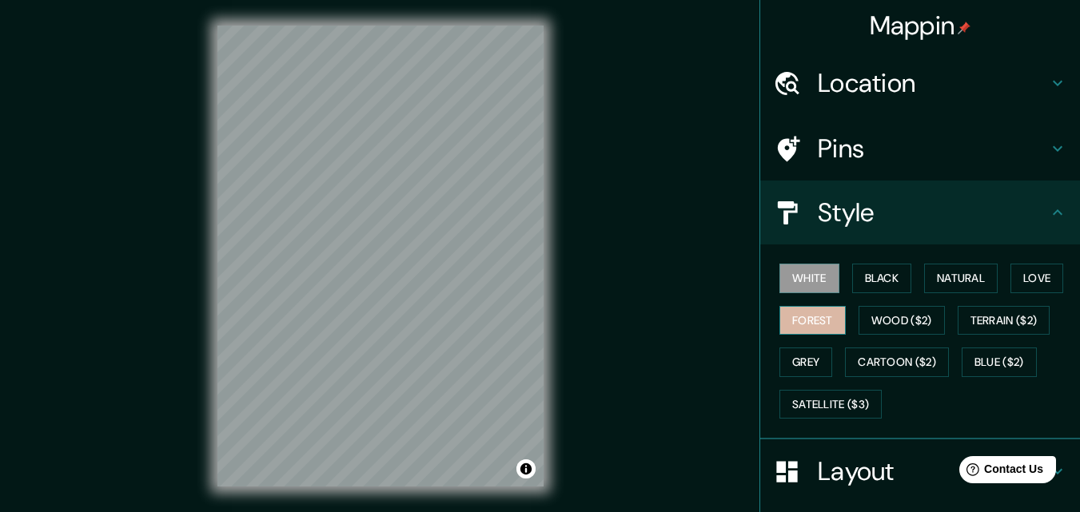
click at [801, 320] on button "Forest" at bounding box center [812, 321] width 66 height 30
click at [814, 283] on button "White" at bounding box center [809, 279] width 60 height 30
click at [862, 261] on div "White Black Natural Love Forest Wood ($2) Terrain ($2) Grey Cartoon ($2) Blue (…" at bounding box center [926, 341] width 307 height 168
click at [868, 275] on button "Black" at bounding box center [882, 279] width 60 height 30
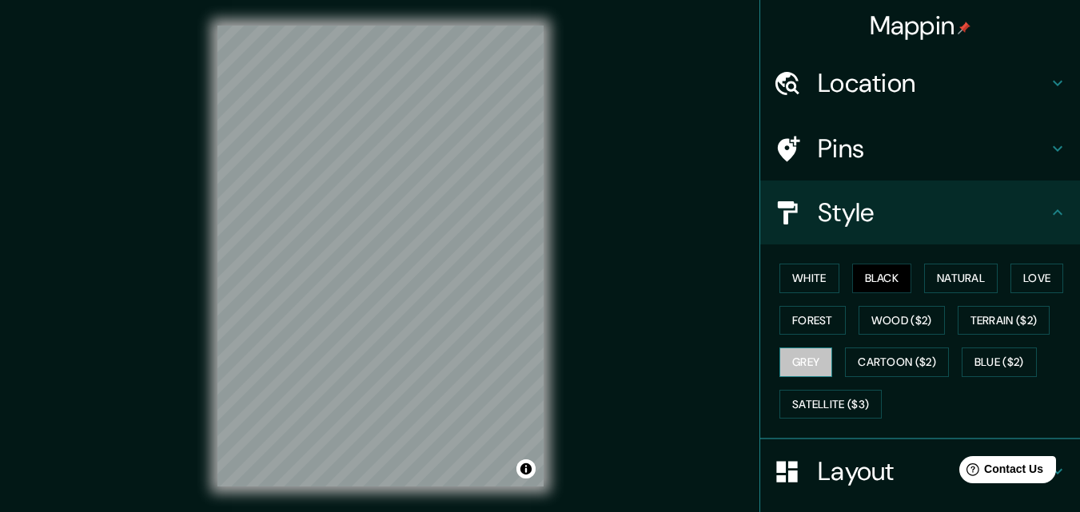
click at [790, 359] on button "Grey" at bounding box center [805, 363] width 53 height 30
click at [910, 326] on button "Wood ($2)" at bounding box center [901, 321] width 86 height 30
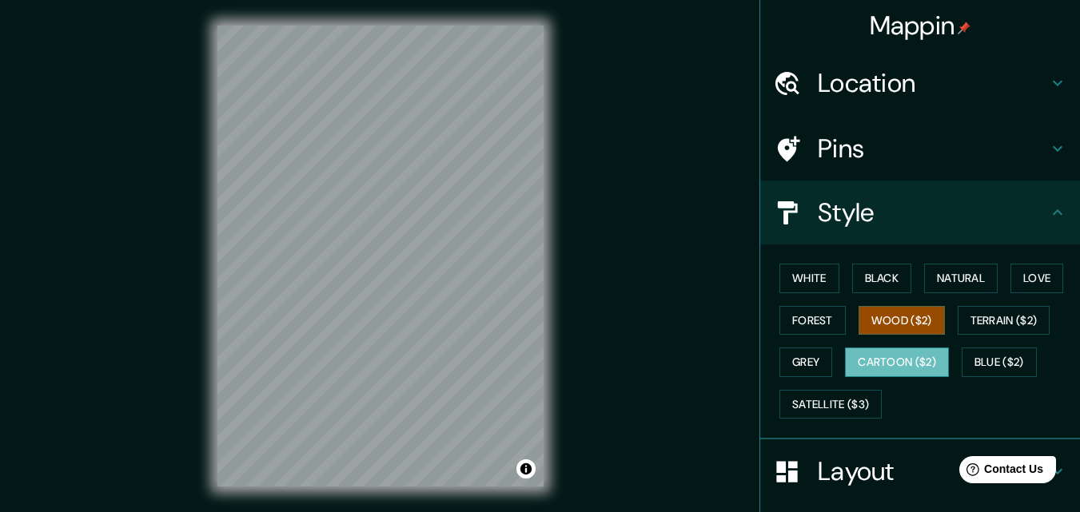
click at [898, 359] on button "Cartoon ($2)" at bounding box center [897, 363] width 104 height 30
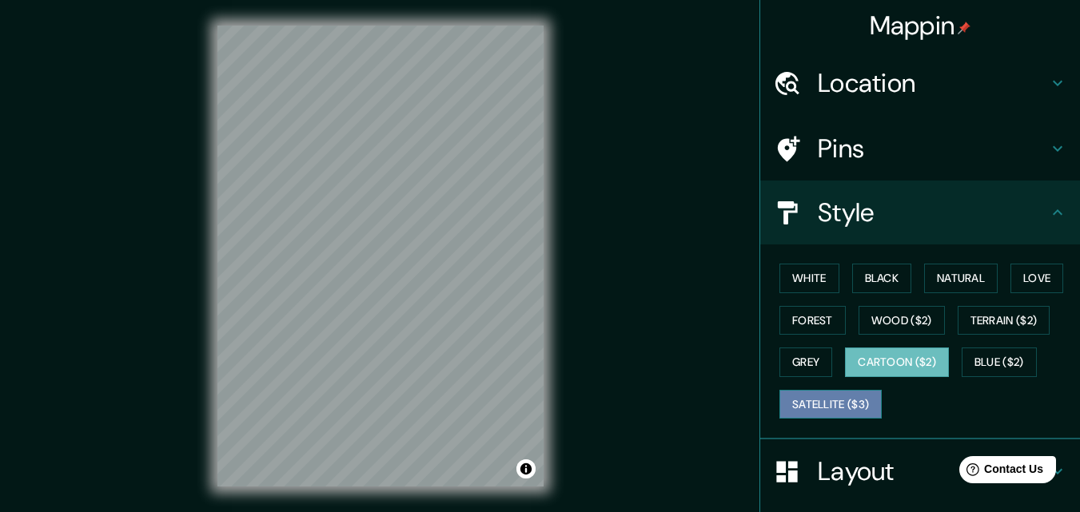
click at [830, 409] on button "Satellite ($3)" at bounding box center [830, 405] width 102 height 30
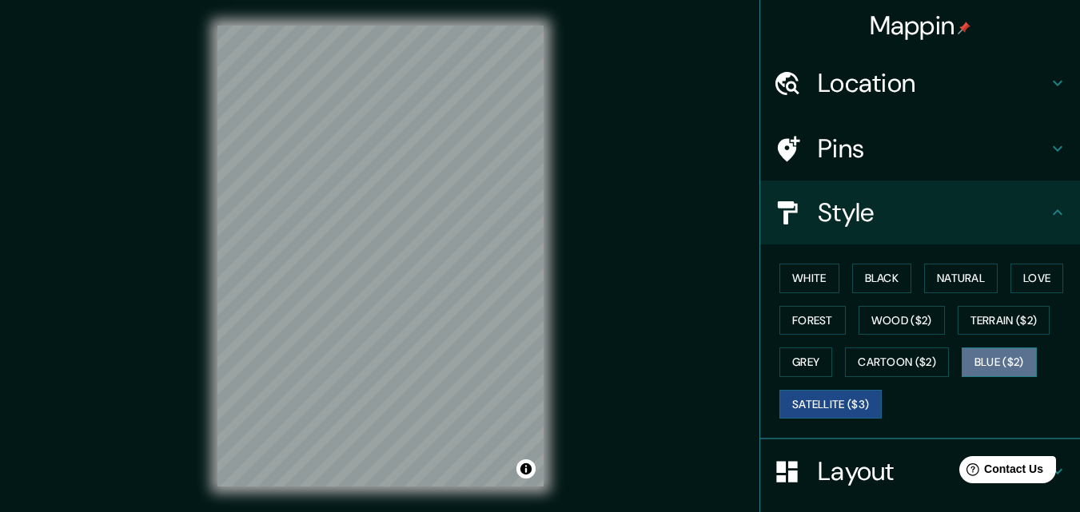
click at [998, 362] on button "Blue ($2)" at bounding box center [998, 363] width 75 height 30
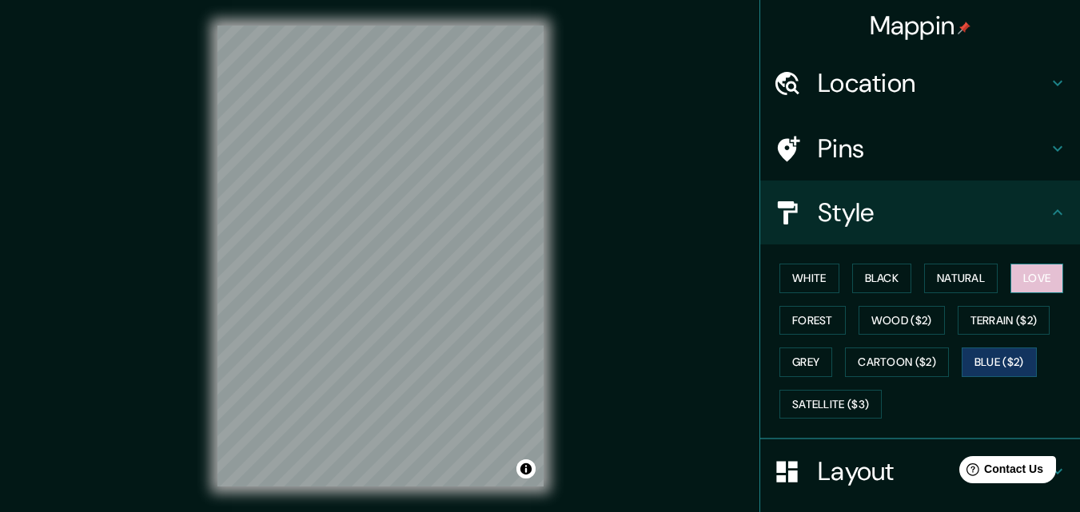
click at [1025, 281] on button "Love" at bounding box center [1036, 279] width 53 height 30
click at [961, 274] on button "Natural" at bounding box center [961, 279] width 74 height 30
